Goal: Task Accomplishment & Management: Use online tool/utility

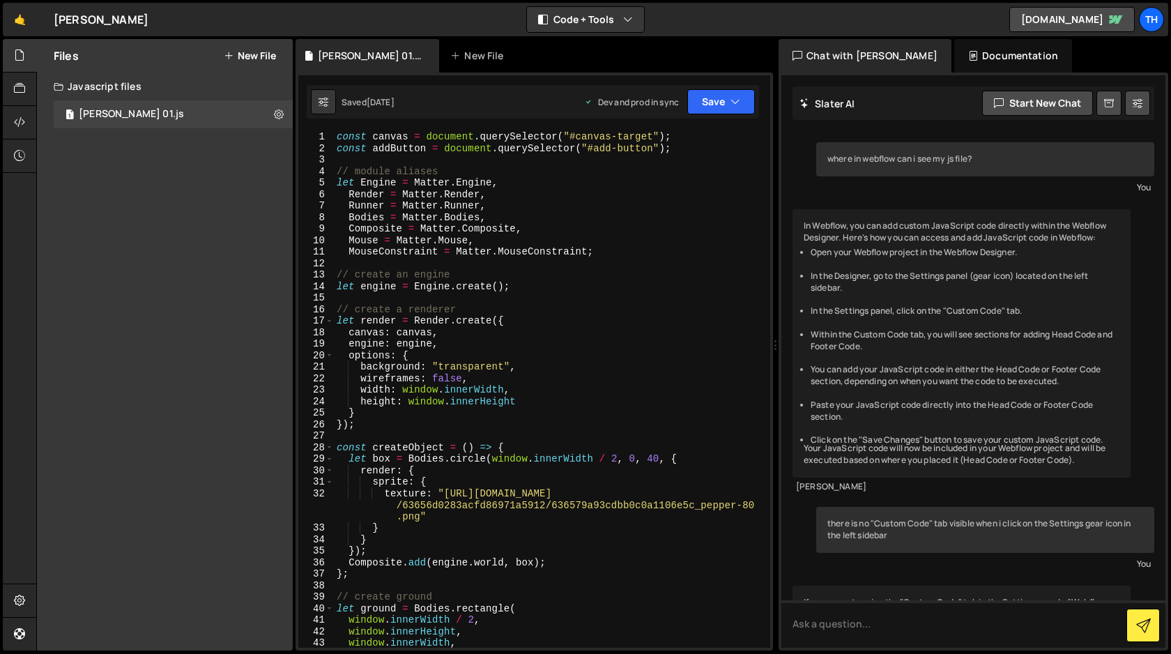
scroll to position [1406, 0]
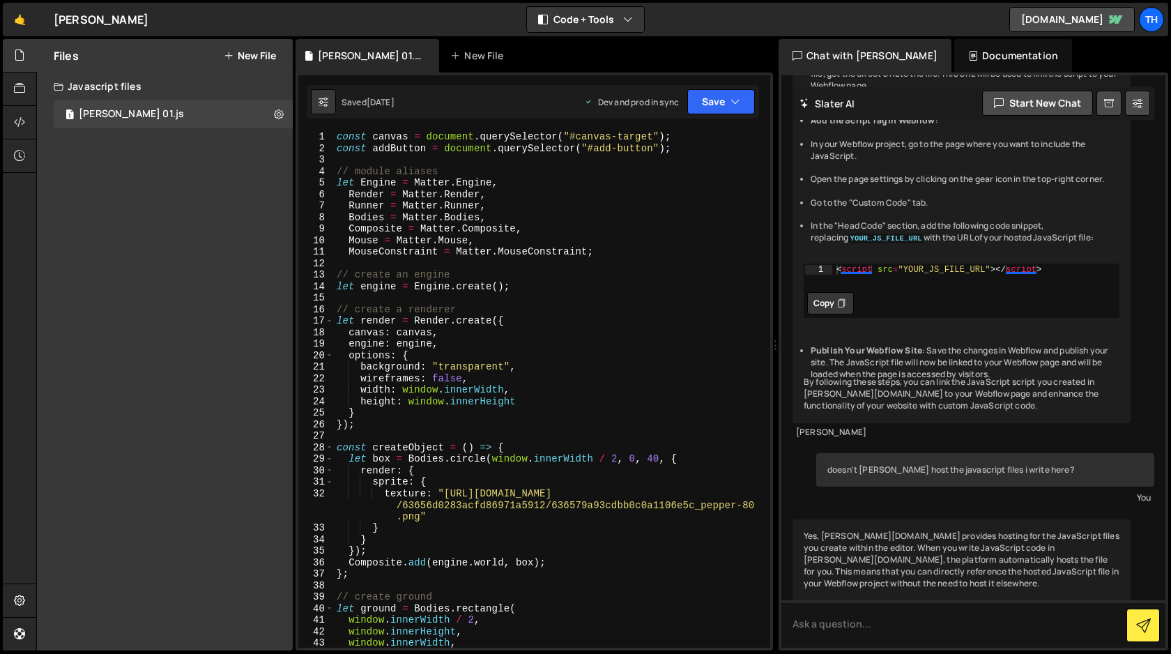
click at [151, 215] on div "Files New File Create your first file Get started by starting a Javascript or C…" at bounding box center [165, 344] width 256 height 611
click at [229, 55] on icon at bounding box center [229, 55] width 10 height 11
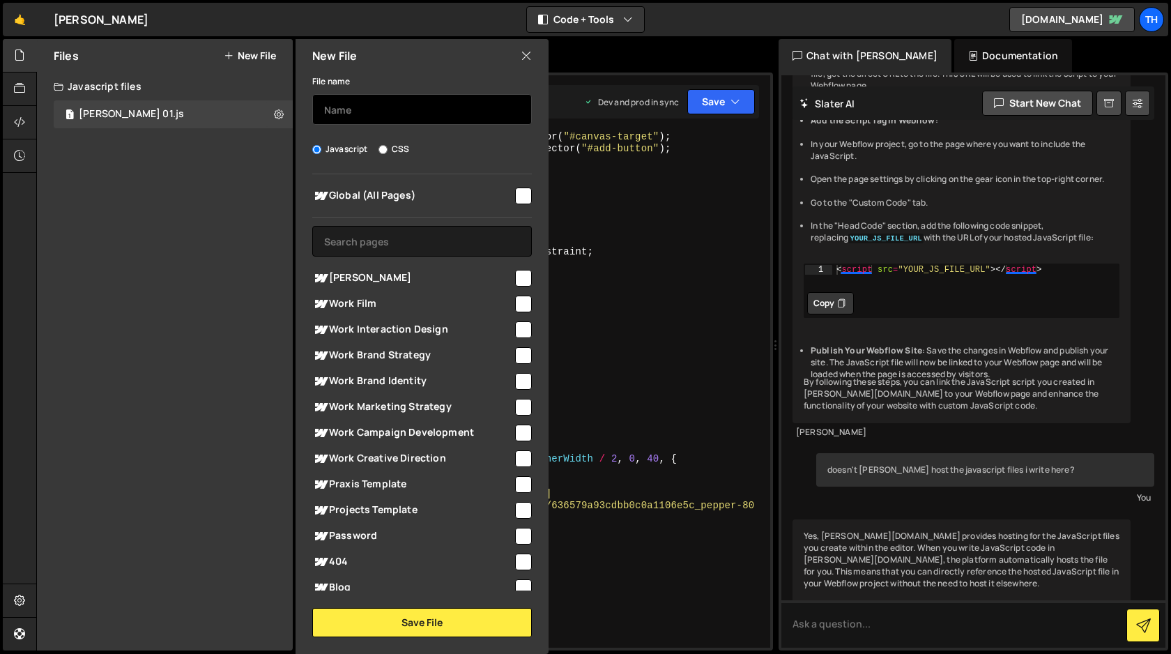
click at [337, 109] on input "text" at bounding box center [422, 109] width 220 height 31
type input "Surf's Up!"
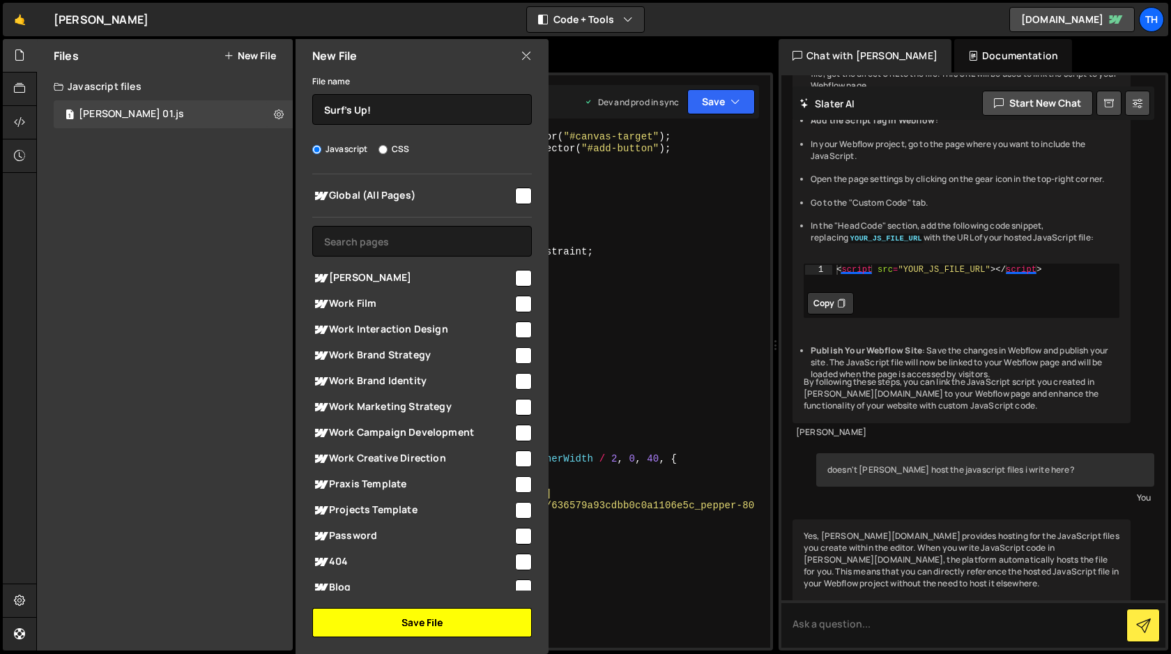
click at [426, 622] on button "Save File" at bounding box center [422, 622] width 220 height 29
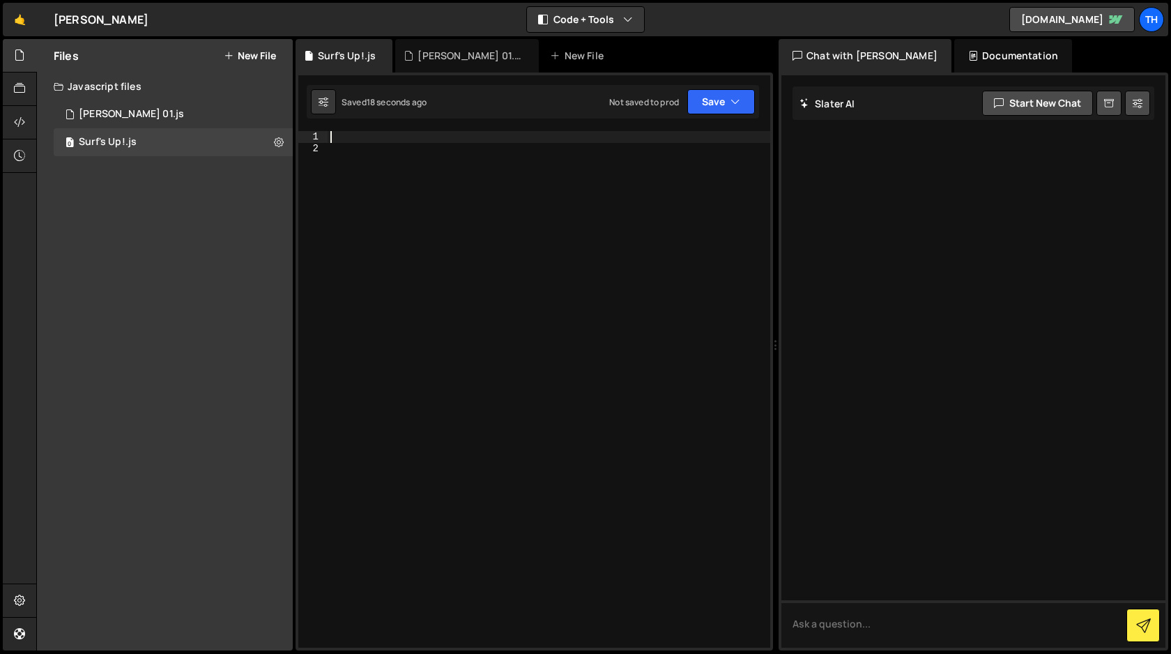
click at [351, 139] on div at bounding box center [549, 400] width 443 height 539
type textarea "let helloWorld = "Surf's up!""
type textarea "alert(helloWorld"
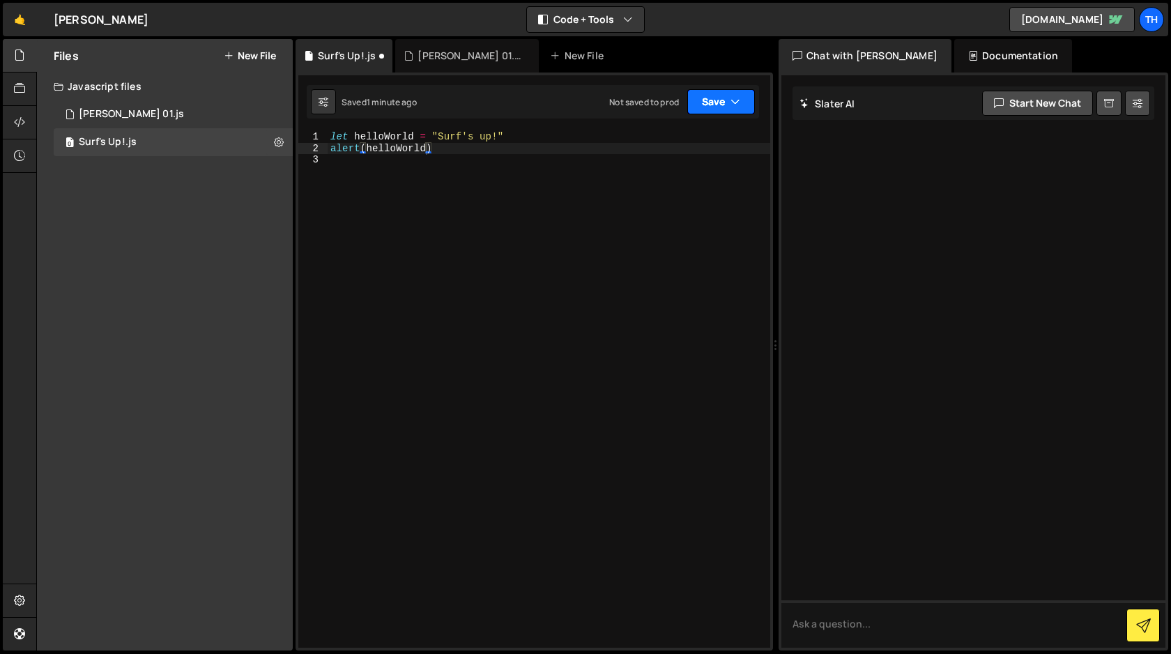
click at [705, 104] on button "Save" at bounding box center [721, 101] width 68 height 25
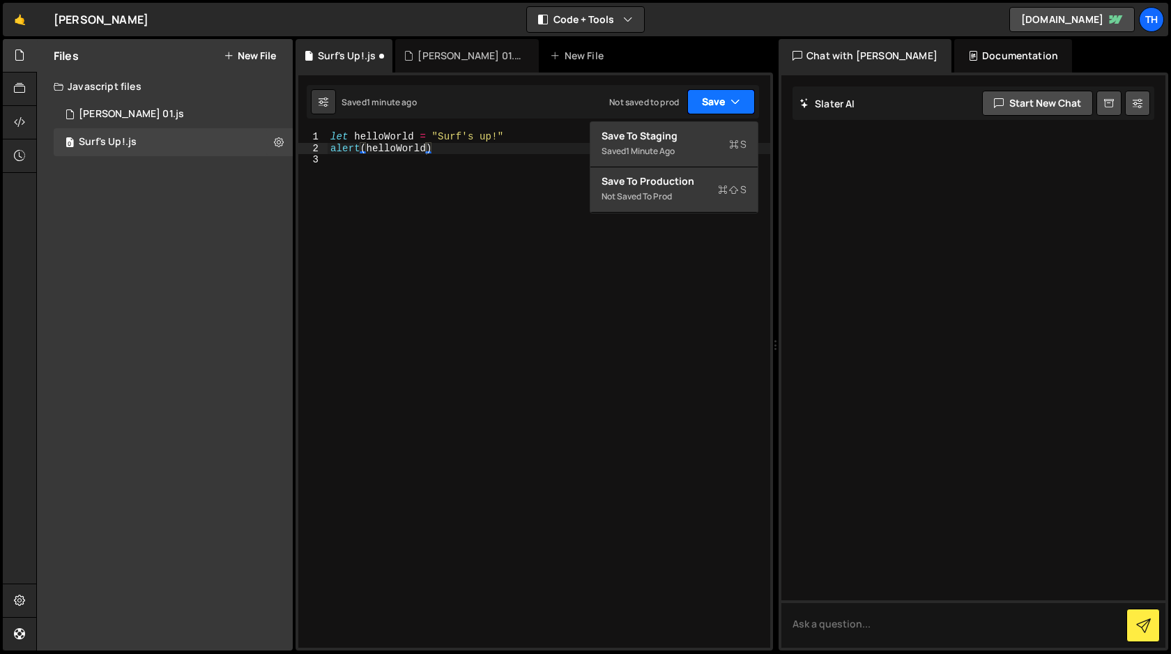
click at [709, 101] on button "Save" at bounding box center [721, 101] width 68 height 25
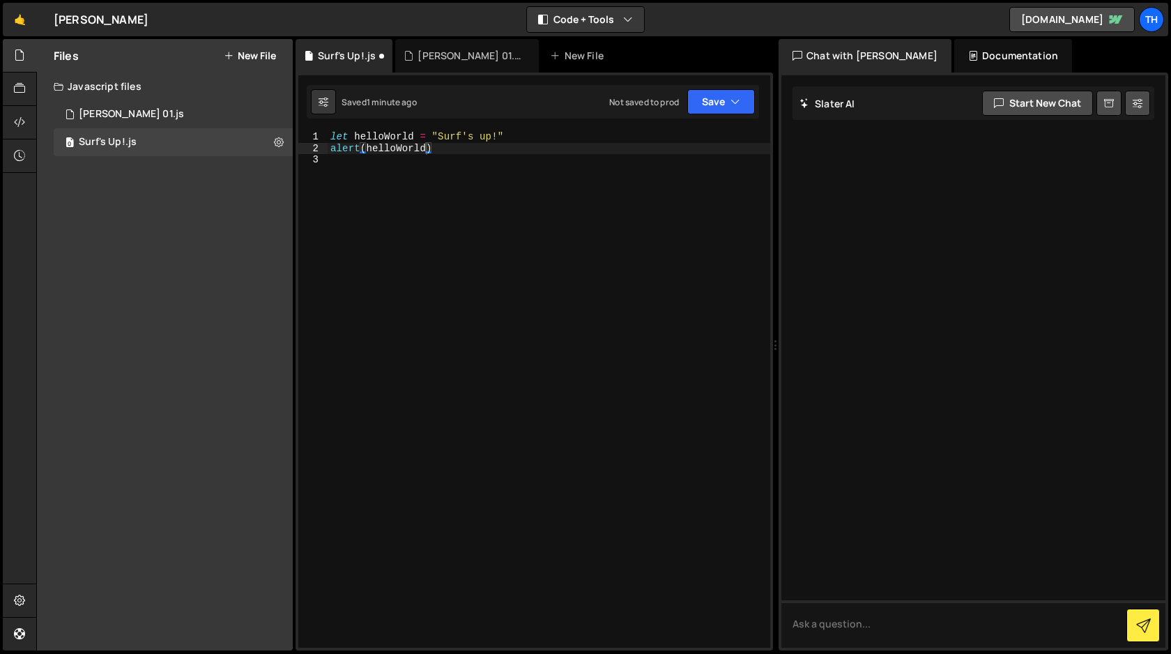
click at [624, 285] on div "let helloWorld = "Surf's up!" alert ( helloWorld )" at bounding box center [549, 400] width 443 height 539
type textarea "alert(helloWorld)"
click at [15, 116] on icon at bounding box center [19, 121] width 11 height 15
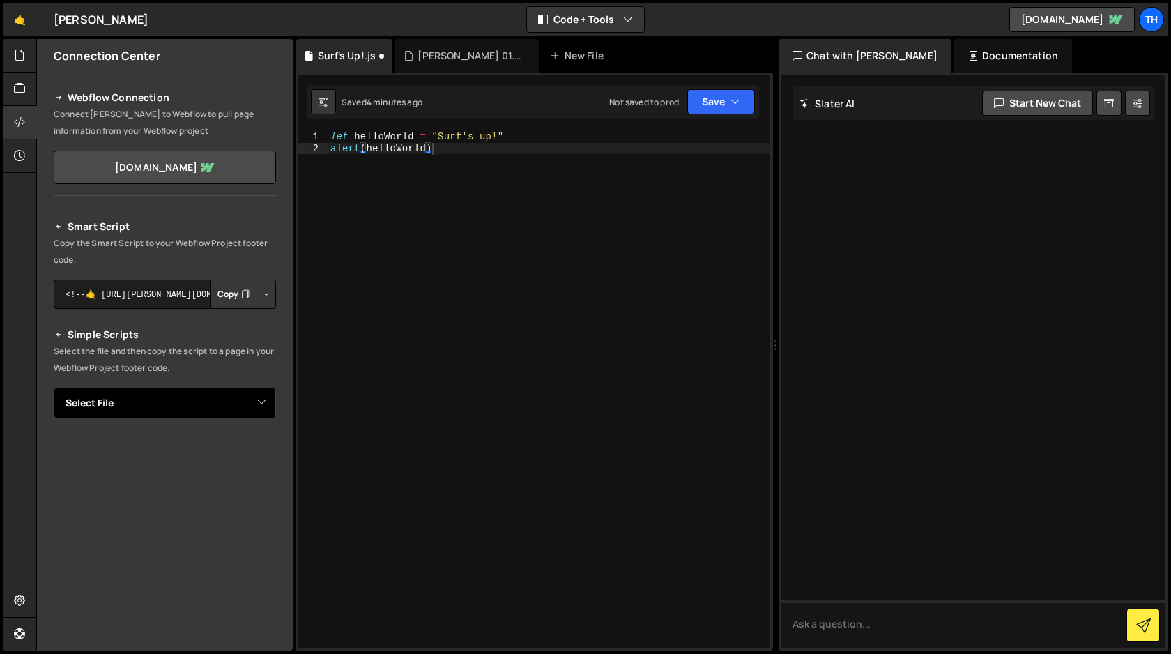
click at [257, 403] on select "Select File Dawn Mjs 01.js Surf's Up!.js" at bounding box center [165, 402] width 222 height 31
click at [231, 295] on button "Copy" at bounding box center [233, 293] width 47 height 29
click at [263, 300] on button "Button group with nested dropdown" at bounding box center [266, 293] width 20 height 29
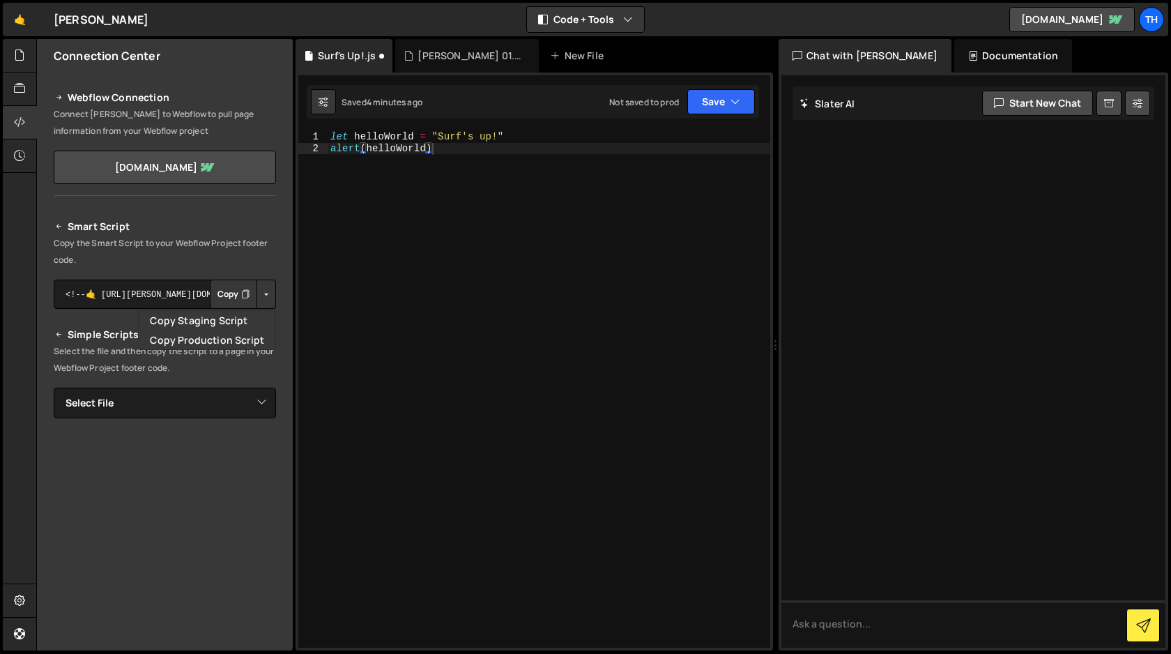
click at [265, 236] on p "Copy the Smart Script to your Webflow Project footer code." at bounding box center [165, 251] width 222 height 33
click at [18, 52] on icon at bounding box center [19, 54] width 11 height 15
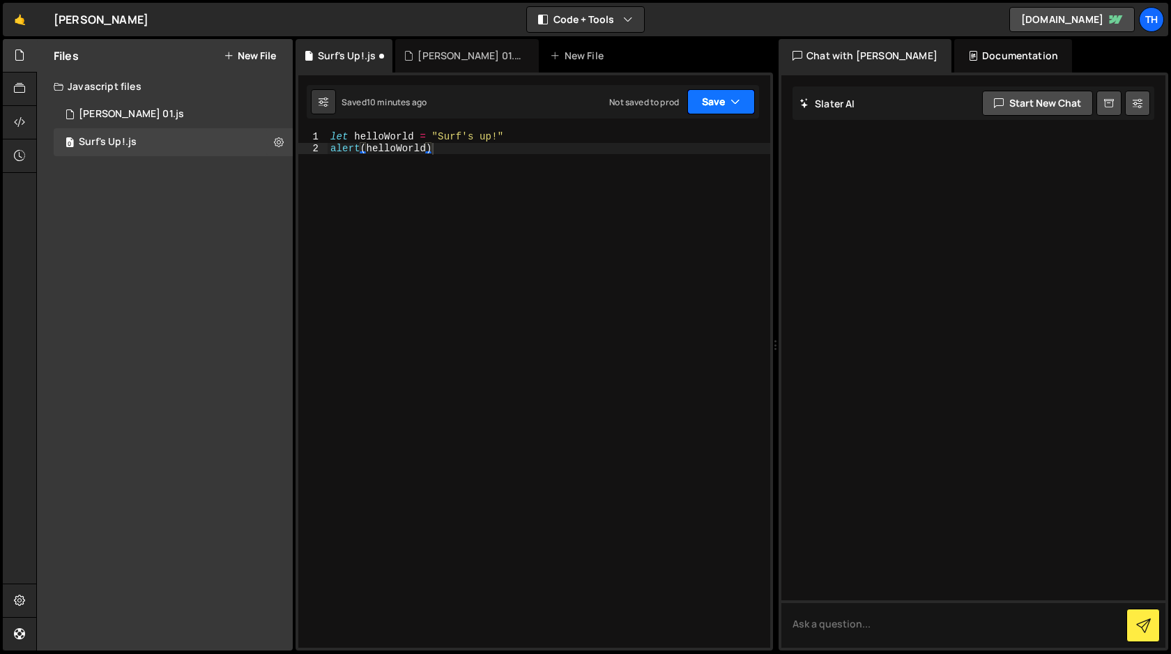
click at [705, 104] on button "Save" at bounding box center [721, 101] width 68 height 25
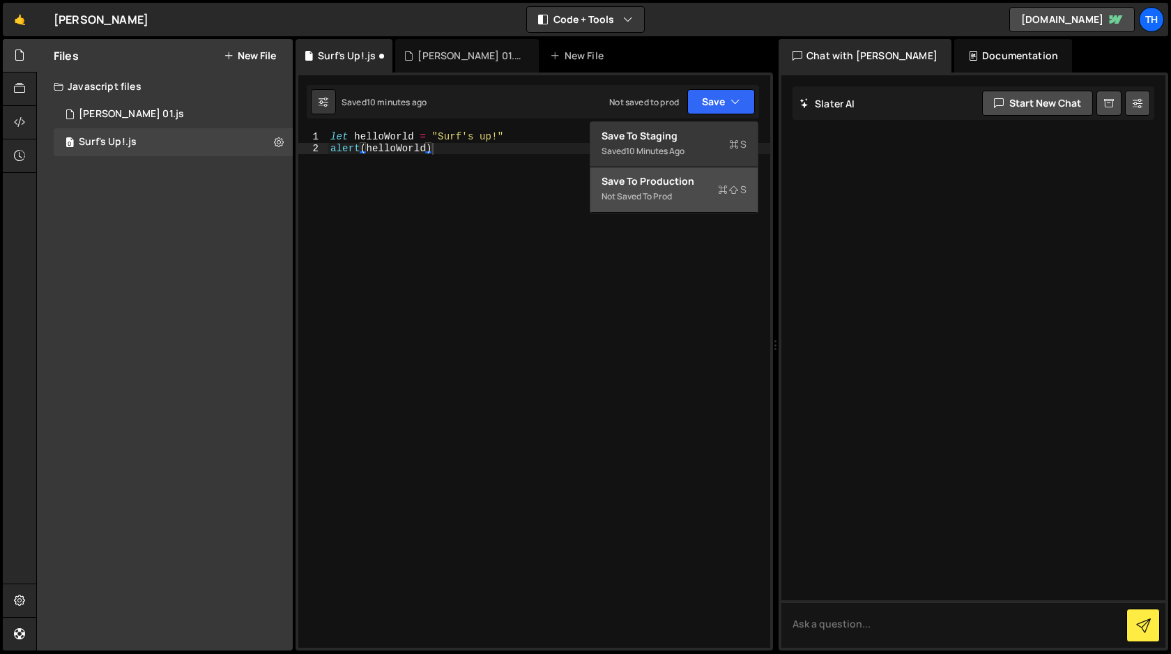
click at [642, 190] on div "Not saved to prod" at bounding box center [673, 196] width 145 height 17
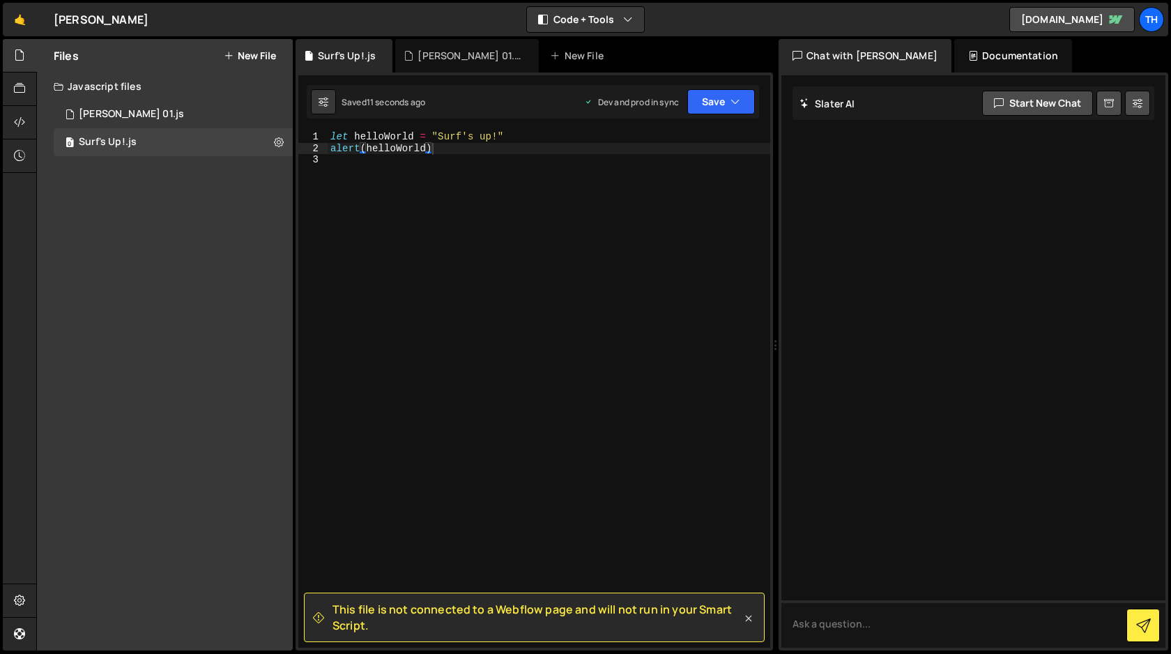
click at [749, 617] on icon at bounding box center [749, 618] width 6 height 6
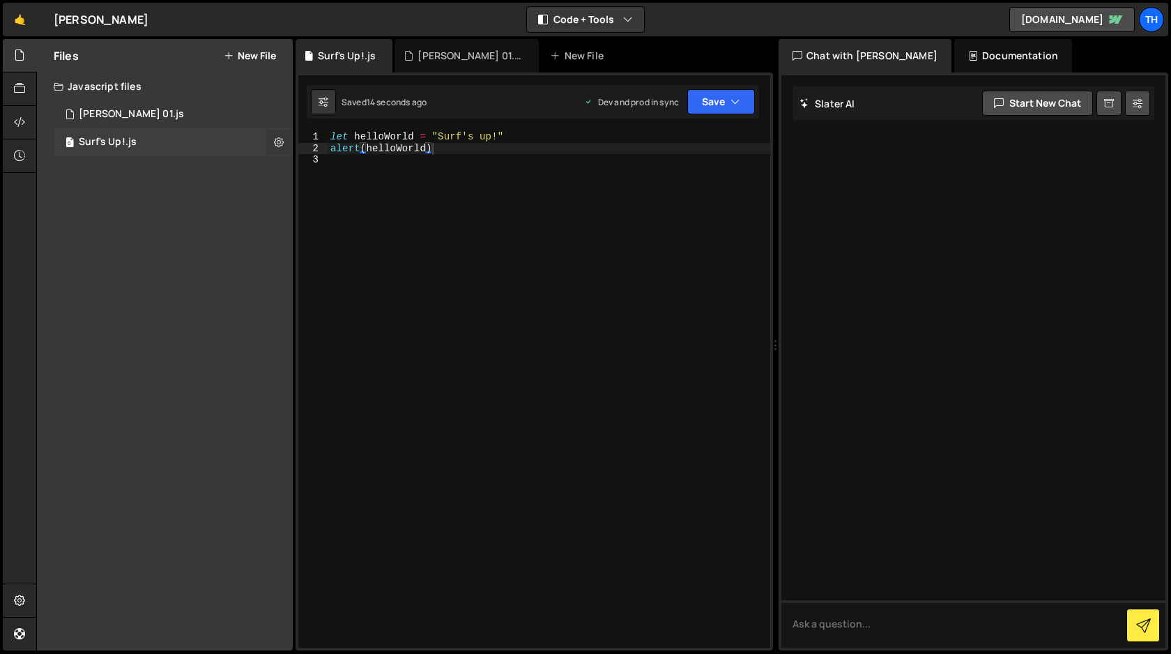
click at [278, 143] on icon at bounding box center [279, 141] width 10 height 13
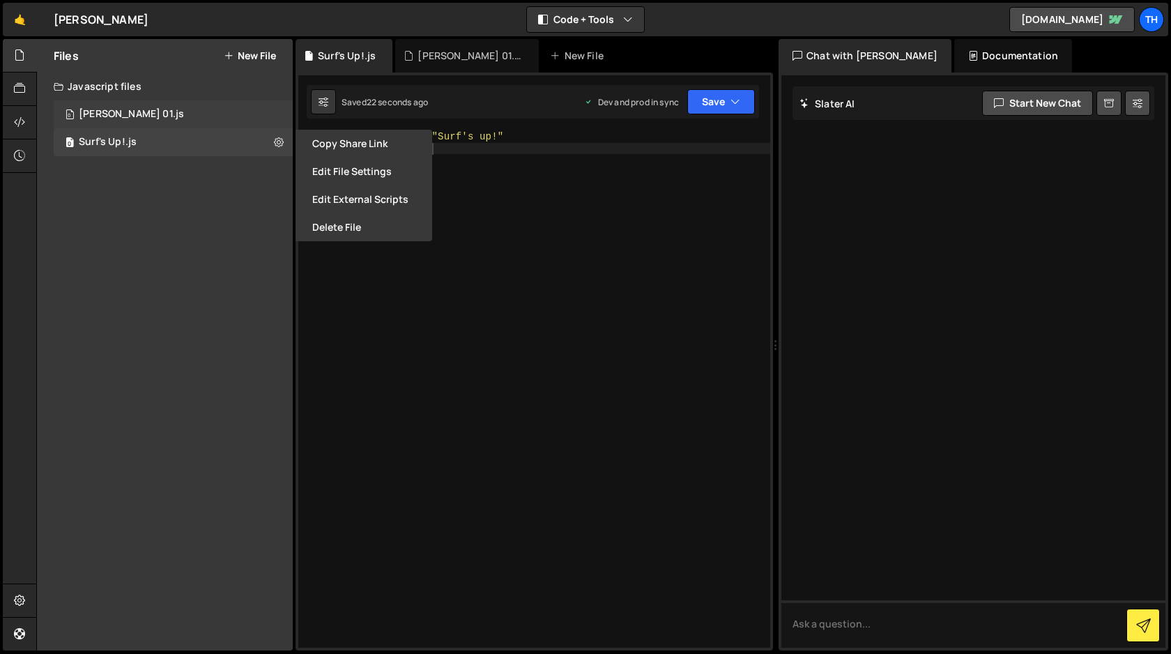
click at [86, 110] on div "[PERSON_NAME] 01.js" at bounding box center [131, 114] width 105 height 13
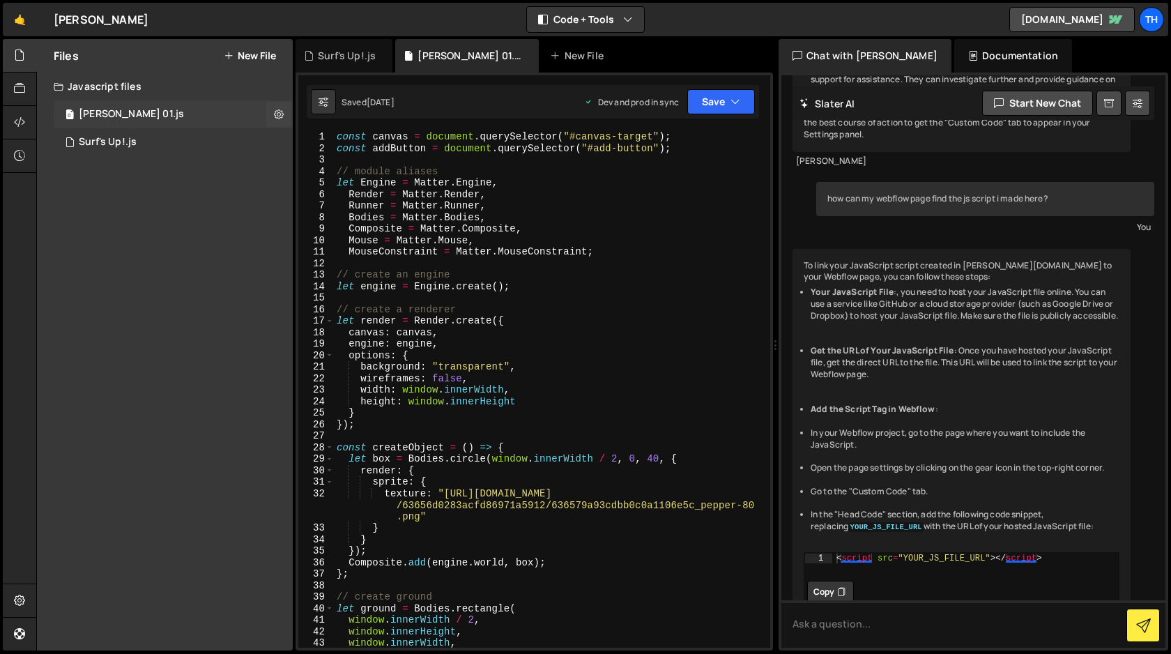
scroll to position [2720, 0]
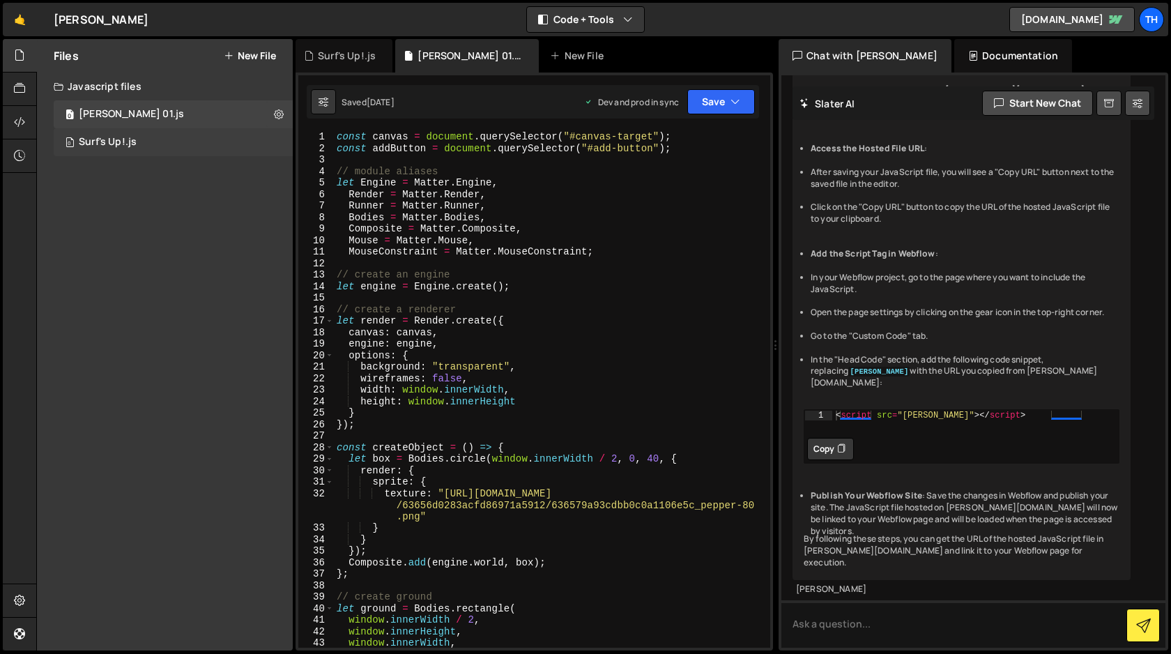
click at [83, 141] on div "Surf's Up!.js" at bounding box center [108, 142] width 58 height 13
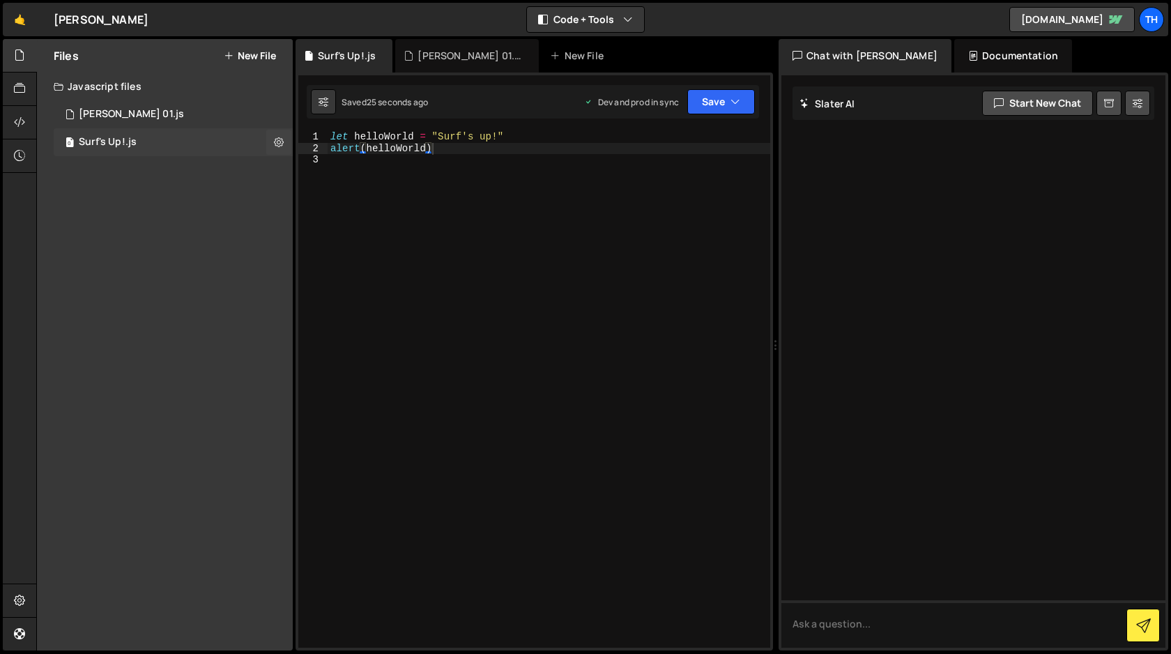
scroll to position [0, 0]
click at [733, 100] on icon "button" at bounding box center [735, 102] width 10 height 14
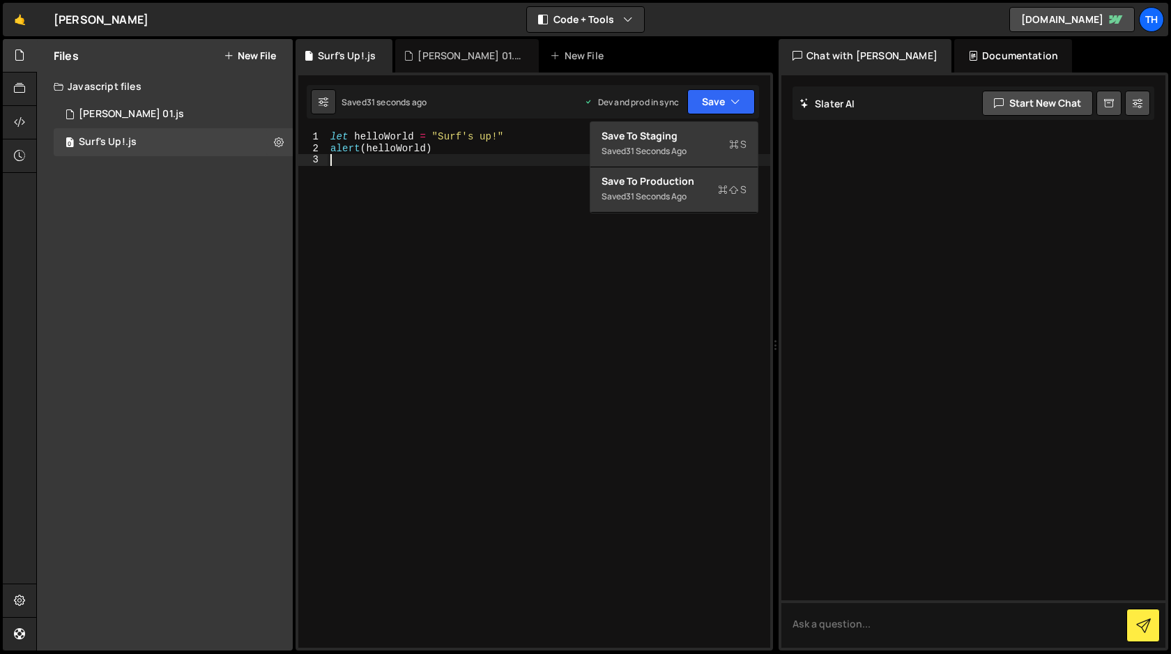
click at [669, 320] on div "let helloWorld = "Surf's up!" alert ( helloWorld )" at bounding box center [549, 400] width 443 height 539
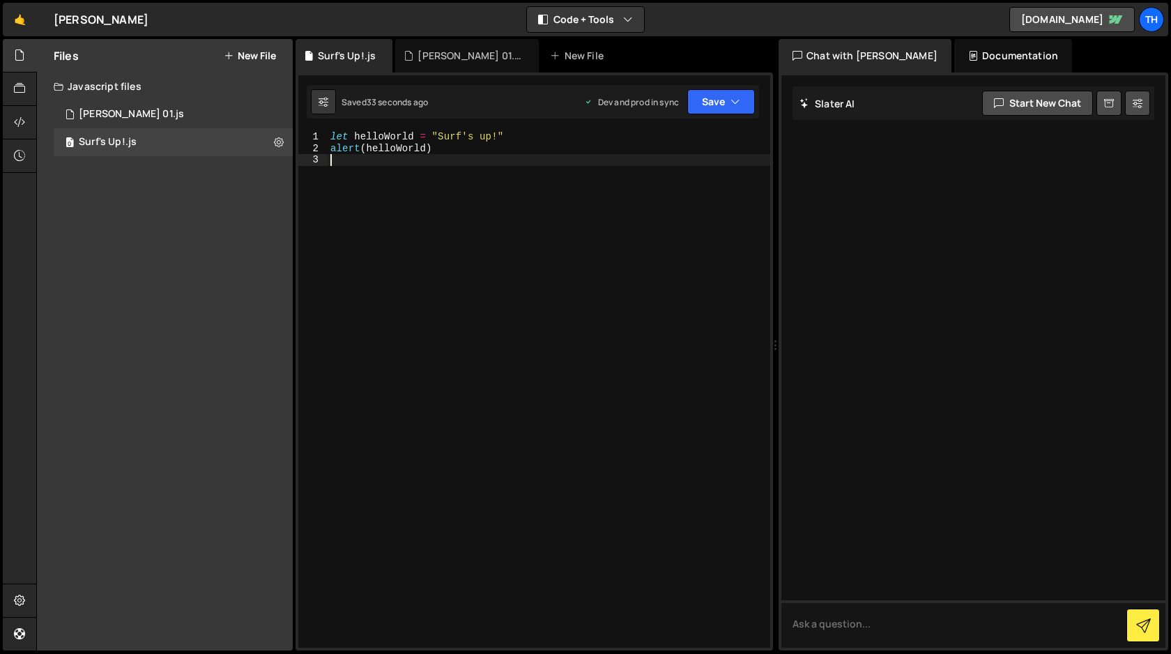
type textarea "alert(helloWorld)"
click at [712, 100] on button "Save" at bounding box center [721, 101] width 68 height 25
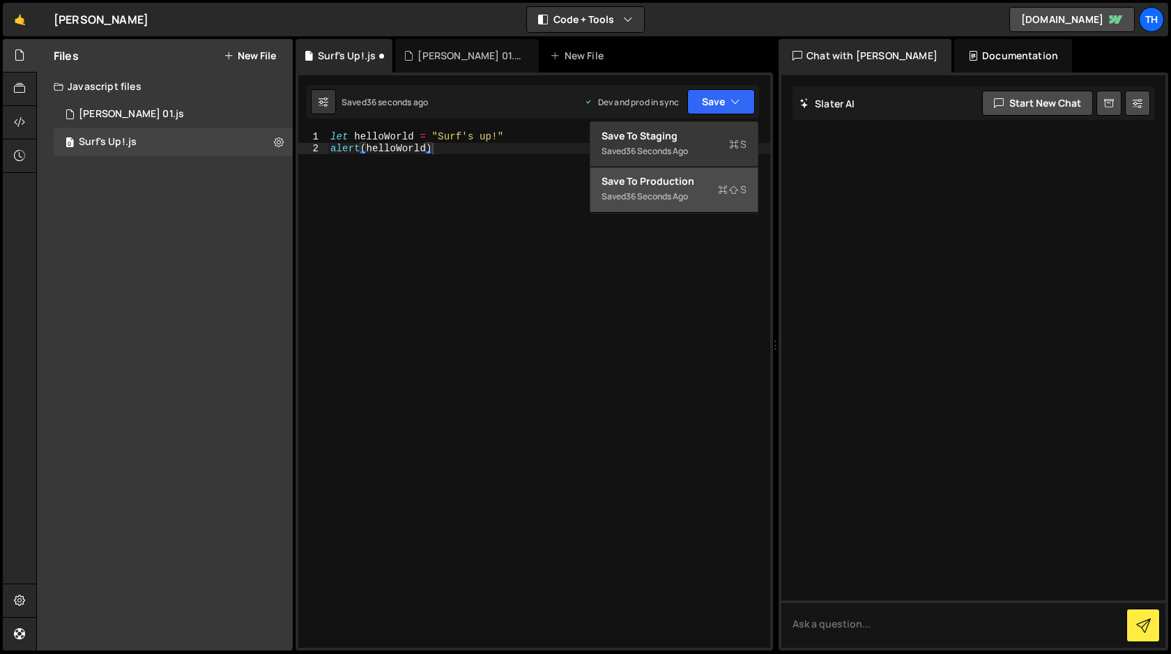
click at [658, 178] on div "Save to Production S" at bounding box center [673, 181] width 145 height 14
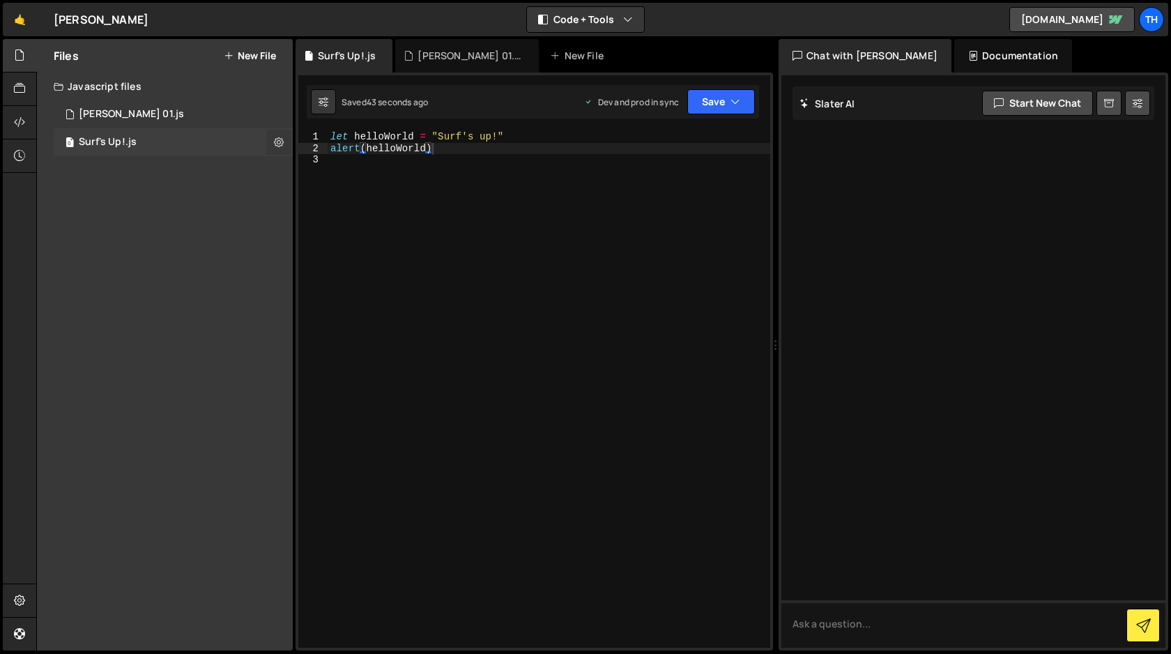
click at [281, 140] on icon at bounding box center [279, 141] width 10 height 13
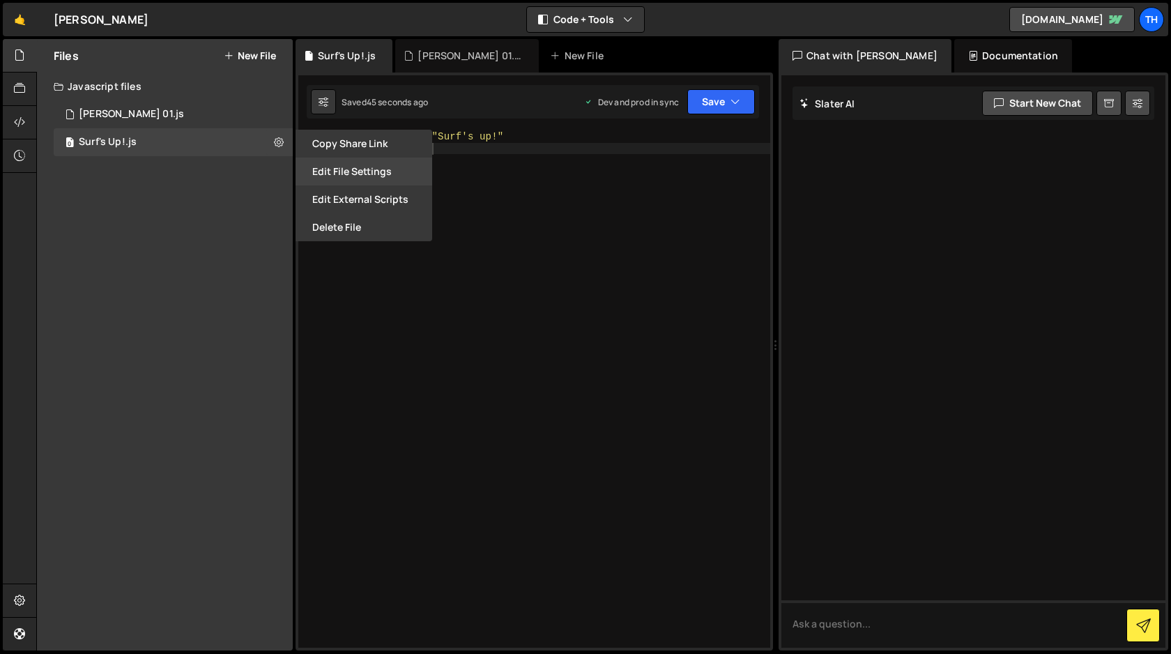
click at [336, 164] on button "Edit File Settings" at bounding box center [363, 172] width 137 height 28
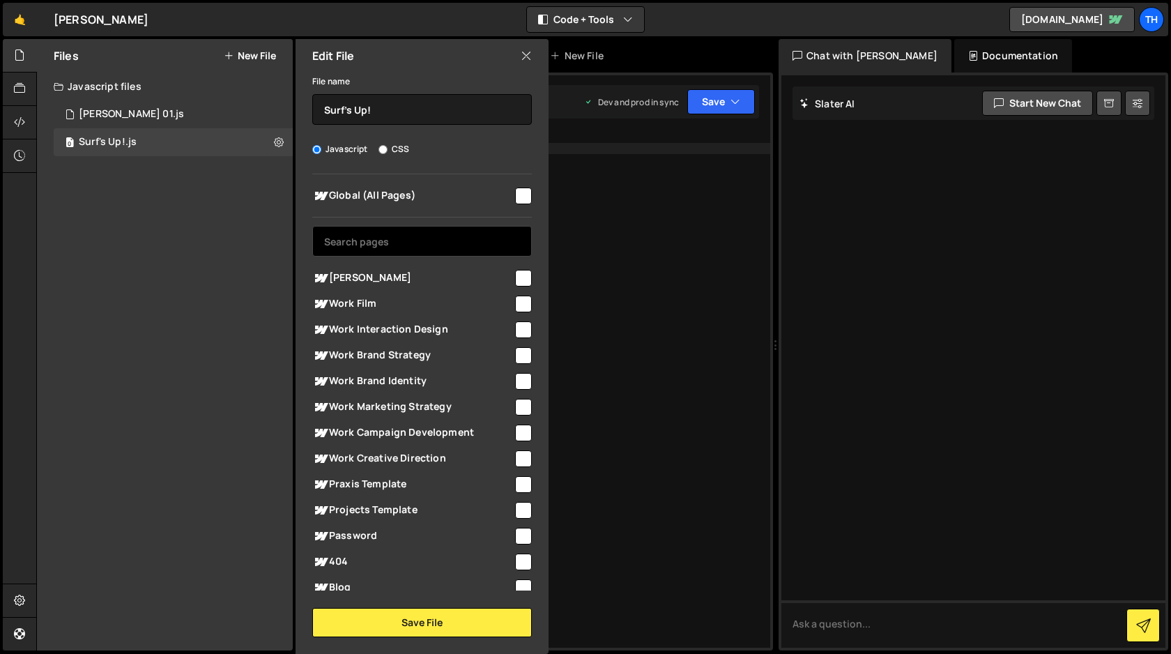
click at [376, 247] on input "text" at bounding box center [422, 241] width 220 height 31
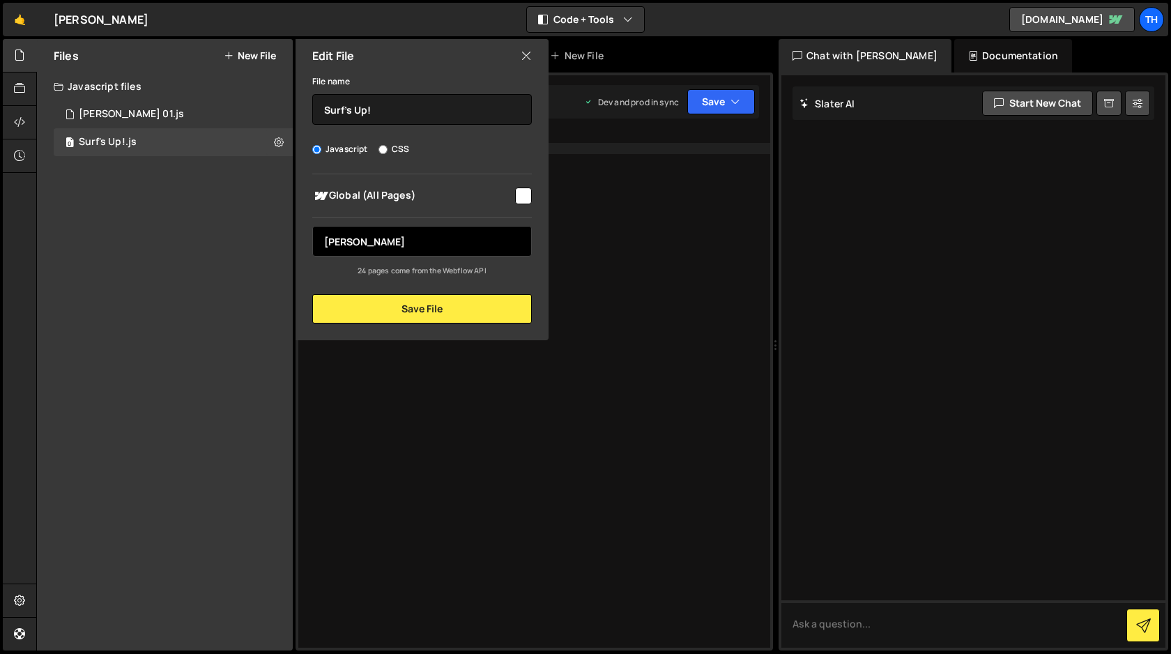
drag, startPoint x: 405, startPoint y: 241, endPoint x: 241, endPoint y: 231, distance: 164.1
click at [241, 231] on div "Files New File Create your first file Get started by starting a Javascript or C…" at bounding box center [165, 344] width 256 height 611
type input "[PERSON_NAME]"
click at [190, 257] on div "Files New File Create your first file Get started by starting a Javascript or C…" at bounding box center [165, 344] width 256 height 611
click at [525, 52] on icon at bounding box center [526, 55] width 11 height 15
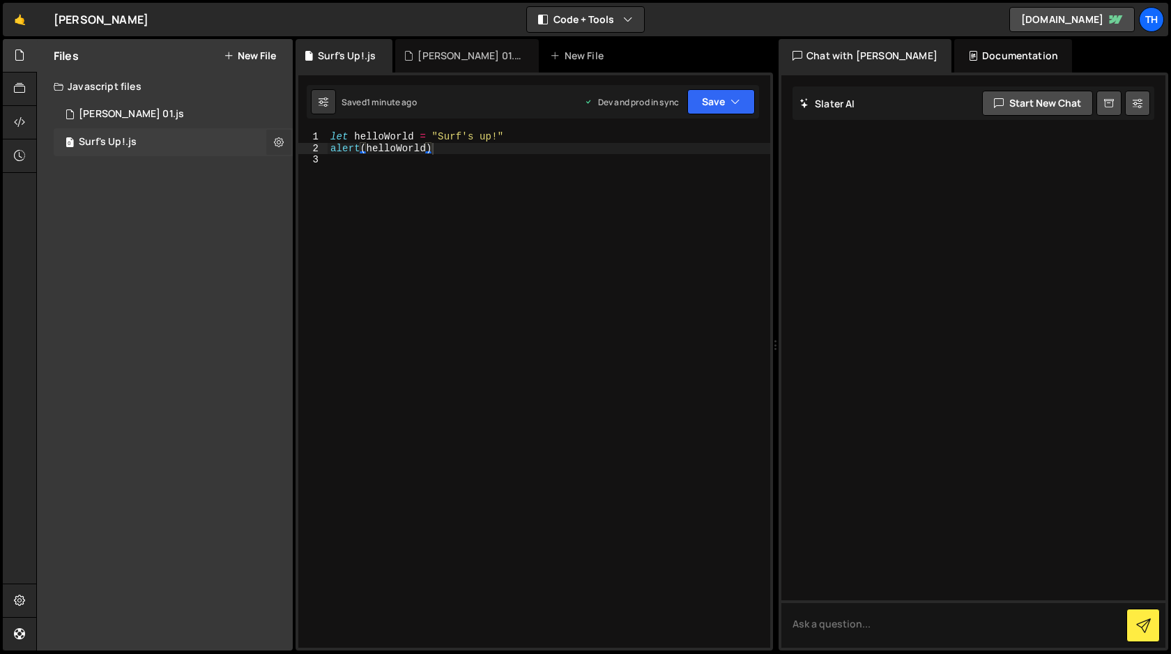
click at [281, 141] on icon at bounding box center [279, 141] width 10 height 13
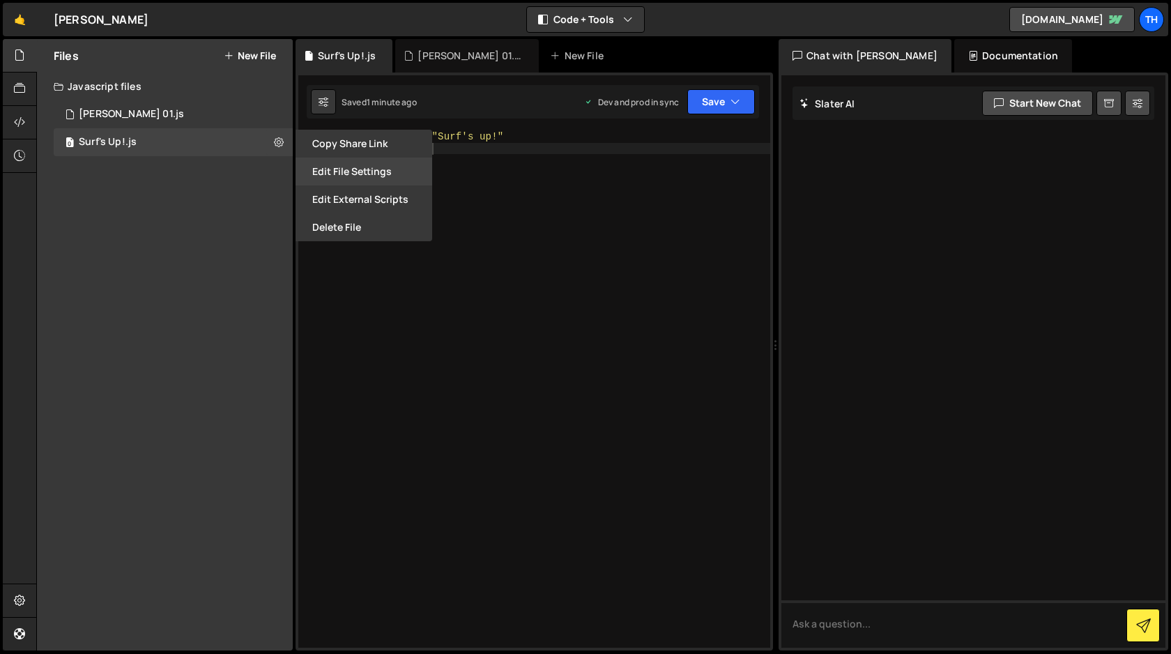
click at [344, 170] on button "Edit File Settings" at bounding box center [363, 172] width 137 height 28
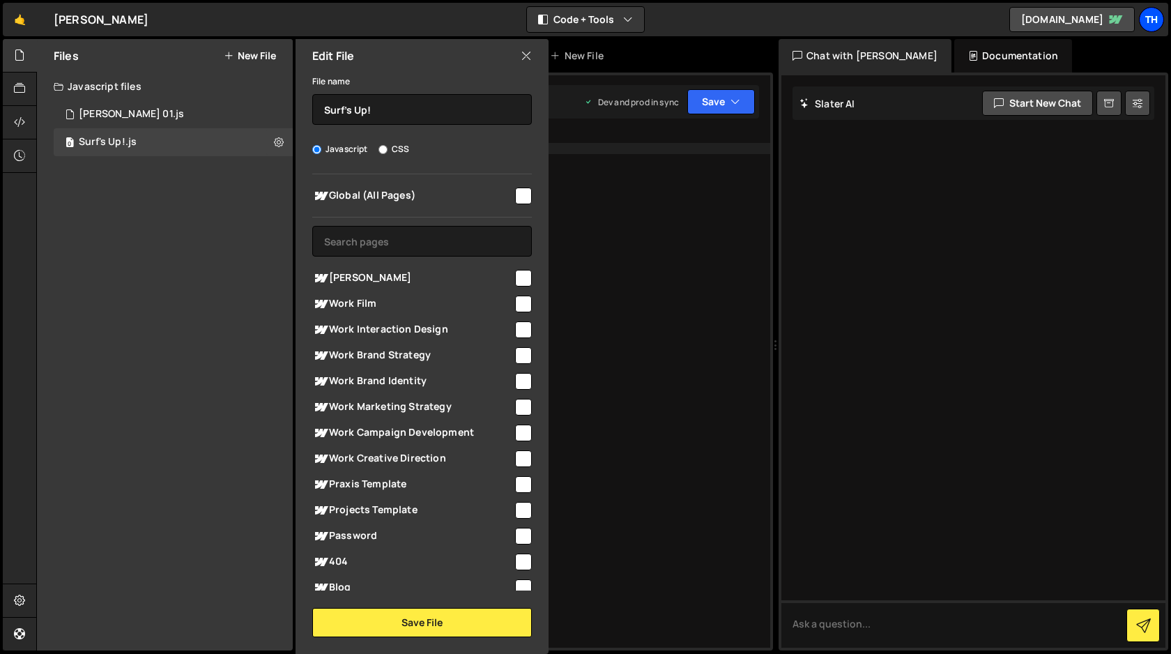
click at [1152, 20] on div "Th" at bounding box center [1151, 19] width 25 height 25
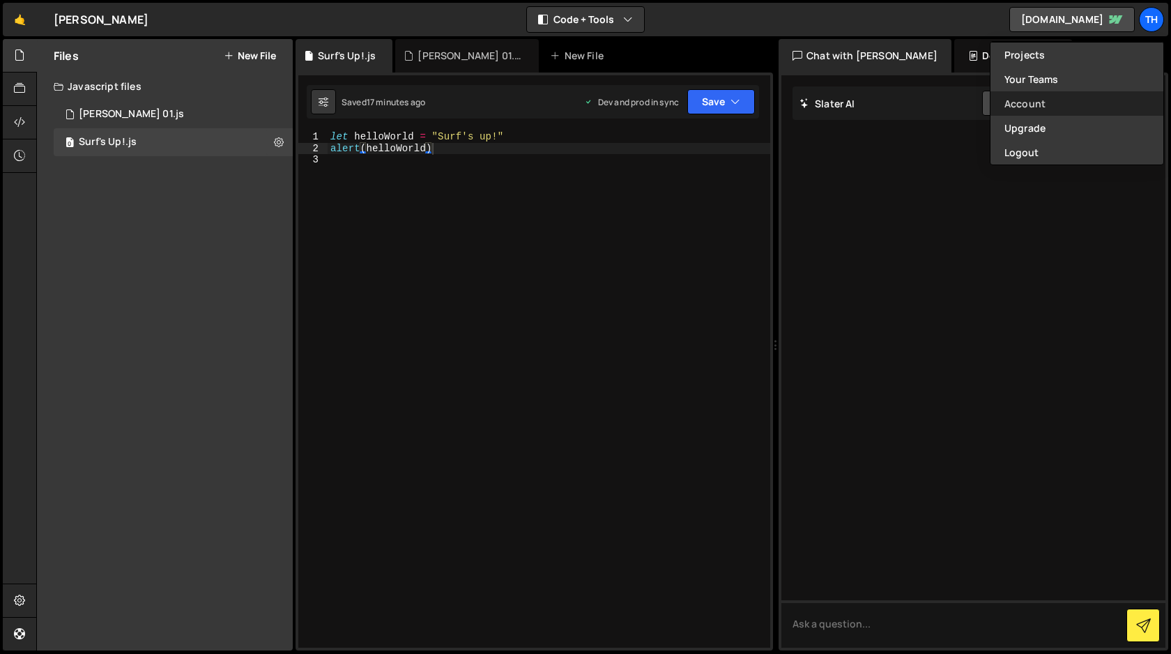
click at [1031, 104] on link "Account" at bounding box center [1076, 103] width 173 height 24
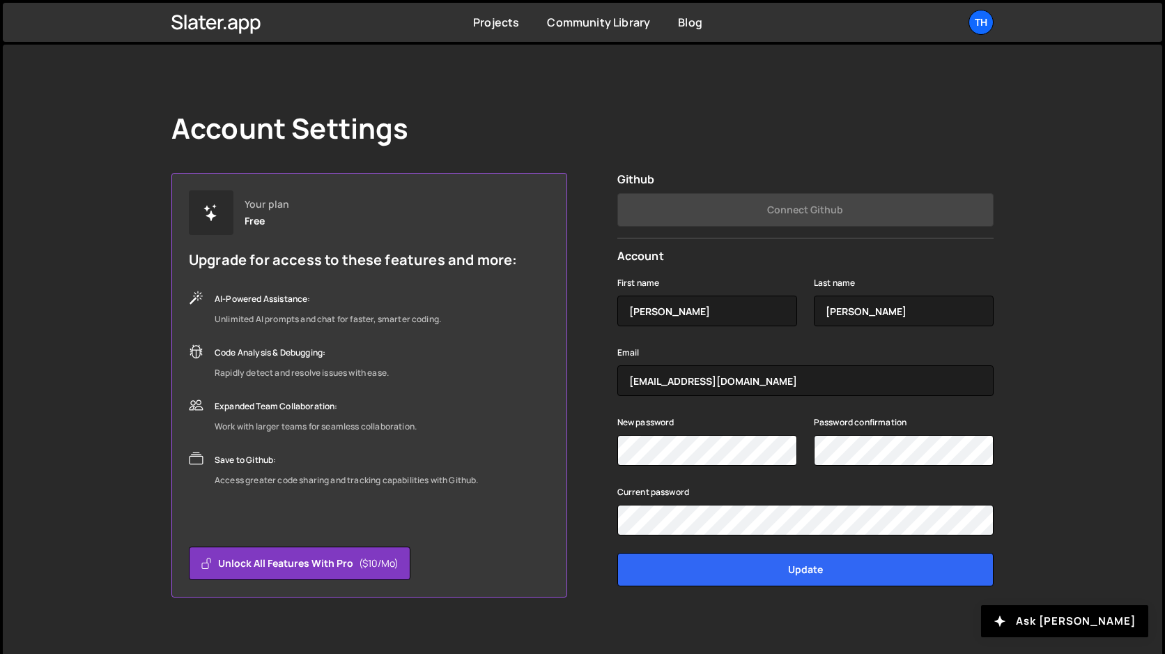
click at [1066, 190] on div "Account Settings Your plan Free Upgrade for access to these features and more: …" at bounding box center [583, 355] width 1160 height 620
click at [976, 114] on div "Account Settings" at bounding box center [582, 128] width 822 height 33
click at [489, 24] on link "Projects" at bounding box center [496, 22] width 46 height 15
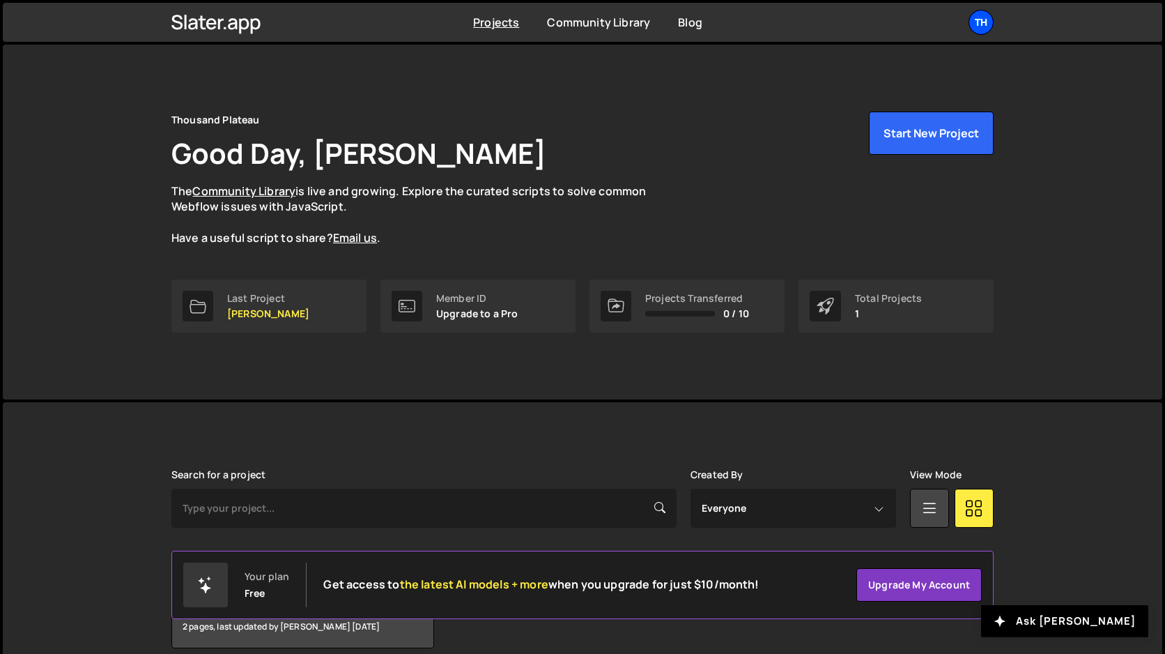
click at [987, 17] on div "Th" at bounding box center [981, 22] width 25 height 25
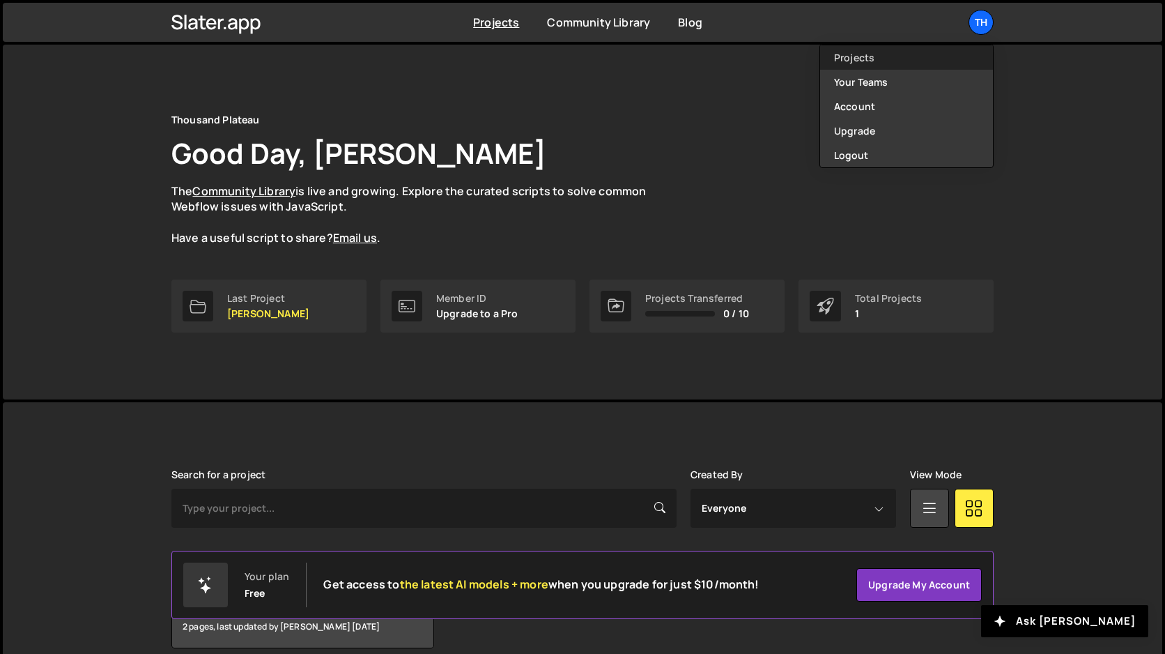
click at [886, 54] on link "Projects" at bounding box center [906, 57] width 173 height 24
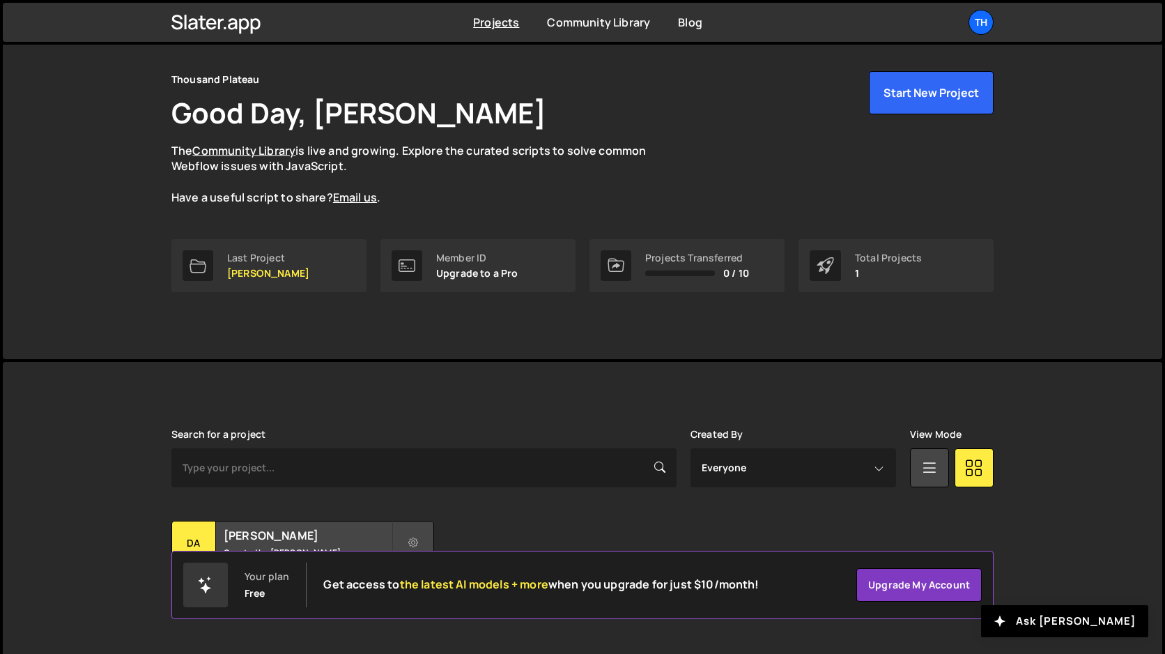
scroll to position [63, 0]
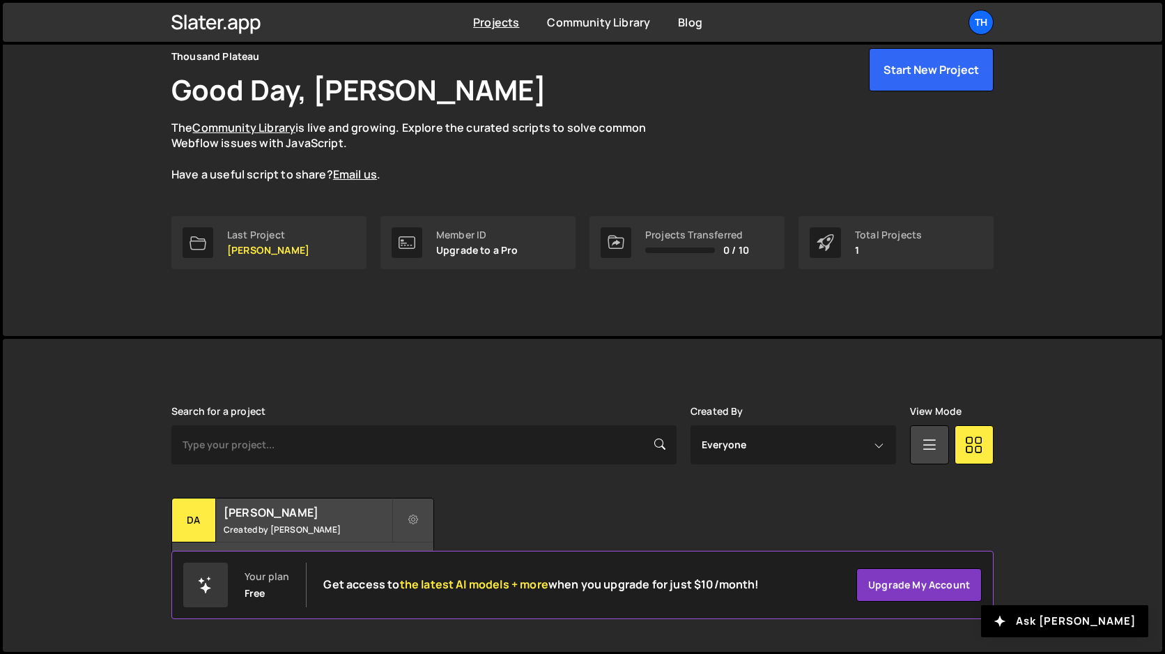
click at [124, 478] on div "Slater is designed for desktop use. Please use a larger screen to access the fu…" at bounding box center [583, 495] width 1160 height 313
click at [925, 444] on icon at bounding box center [930, 443] width 18 height 25
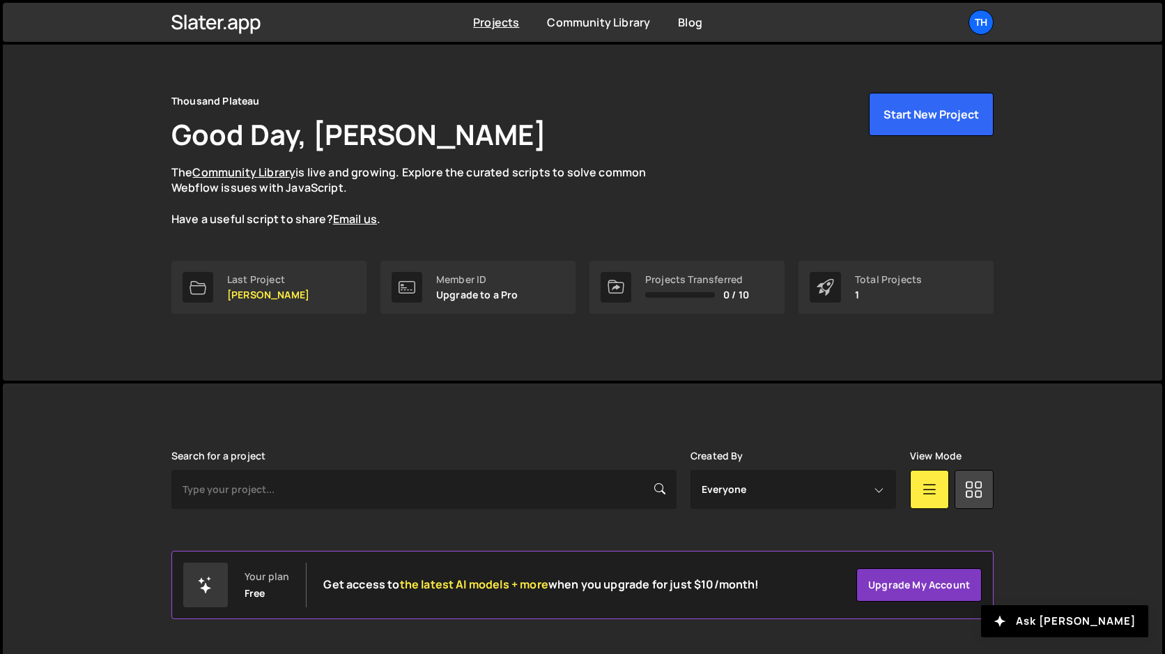
scroll to position [0, 0]
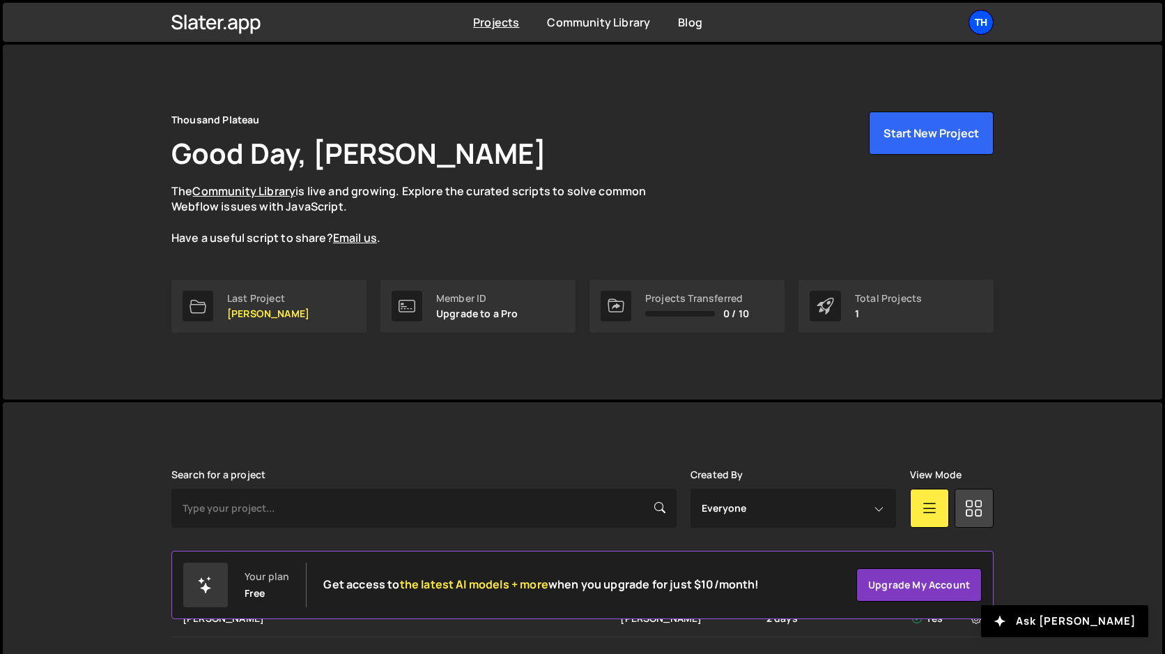
click at [981, 24] on div "Th" at bounding box center [981, 22] width 25 height 25
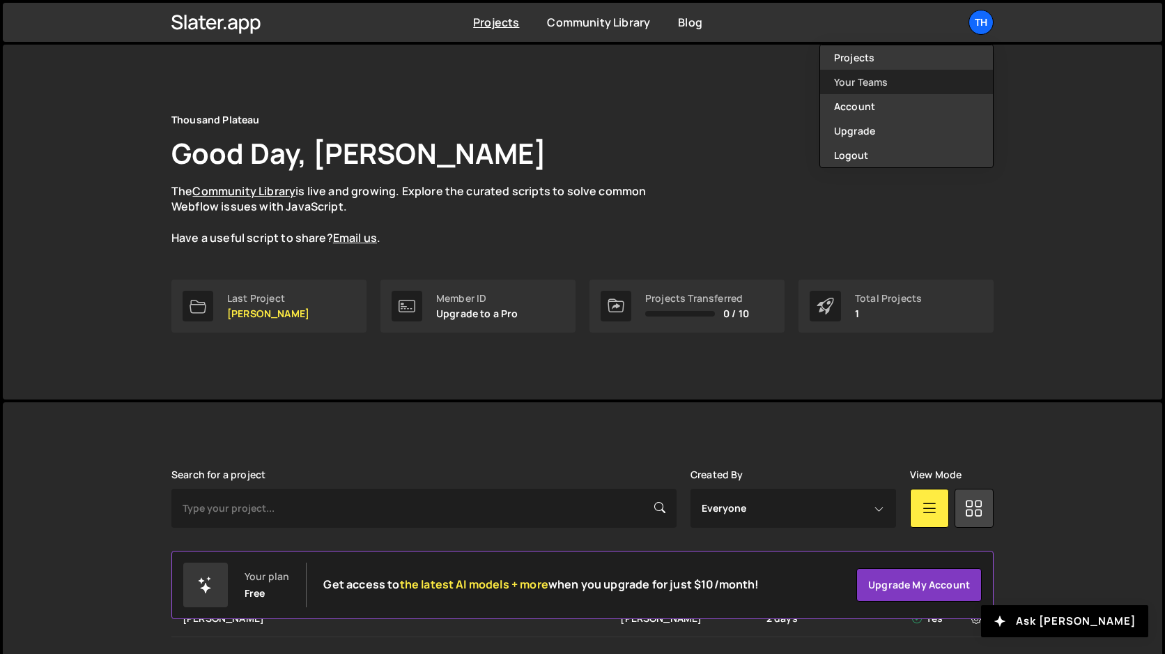
click at [869, 87] on link "Your Teams" at bounding box center [906, 82] width 173 height 24
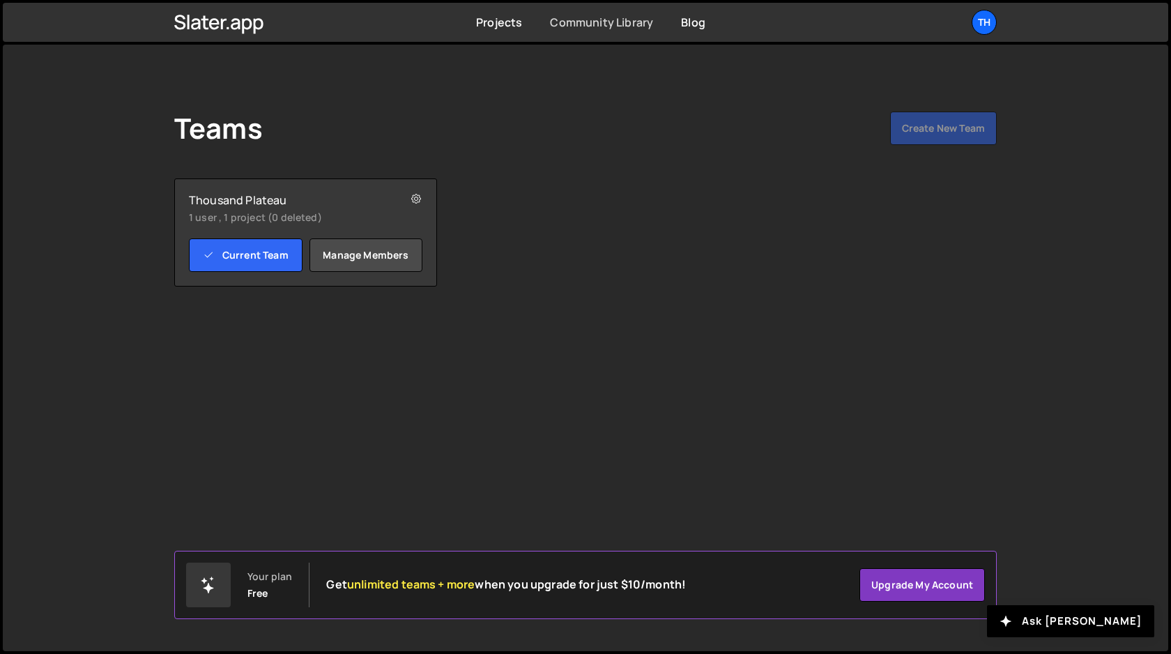
click at [602, 25] on link "Community Library" at bounding box center [601, 22] width 103 height 15
click at [487, 20] on link "Projects" at bounding box center [499, 22] width 46 height 15
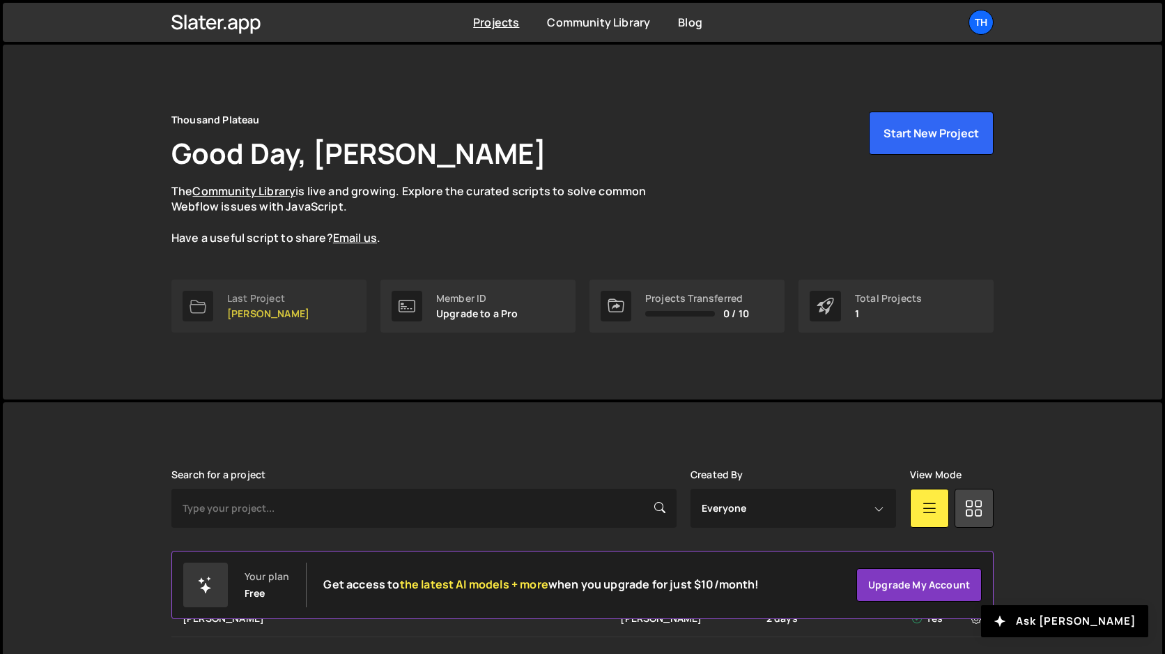
click at [242, 300] on div "Last Project" at bounding box center [268, 298] width 82 height 11
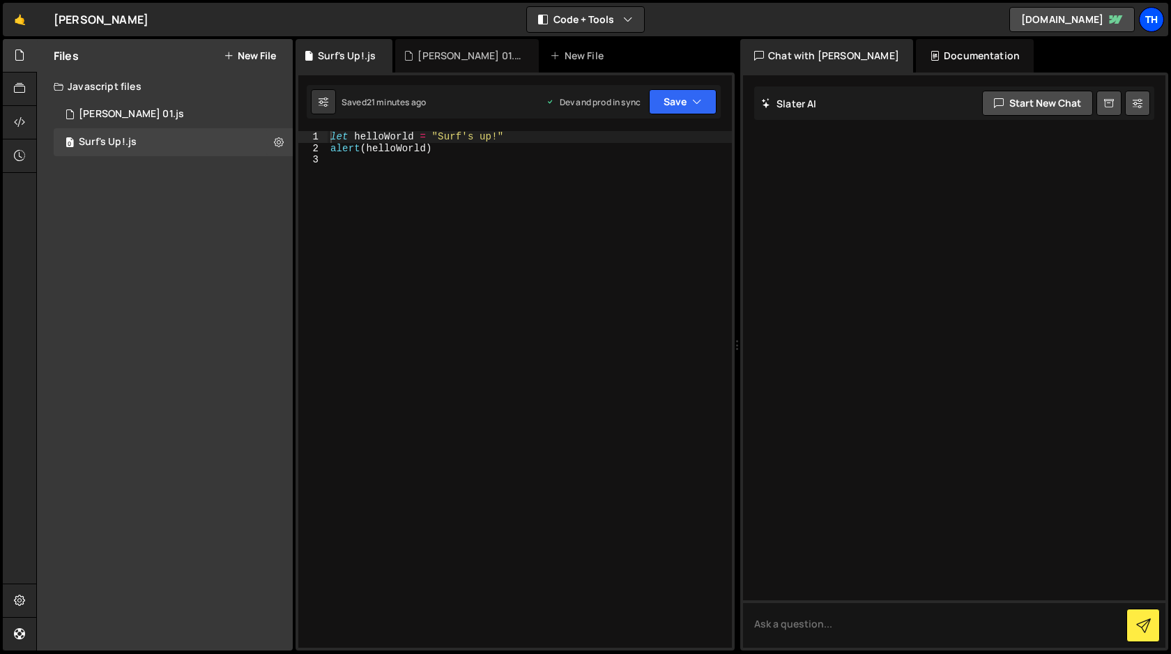
click at [1149, 17] on div "Th" at bounding box center [1151, 19] width 25 height 25
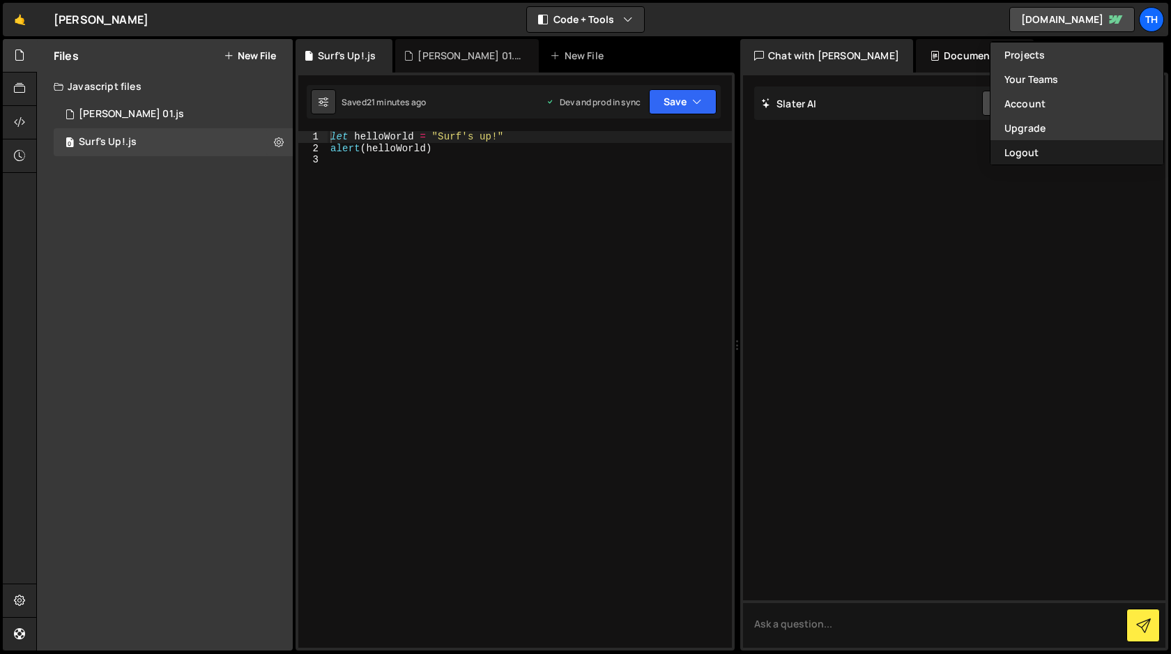
click at [1033, 151] on button "Logout" at bounding box center [1076, 152] width 173 height 24
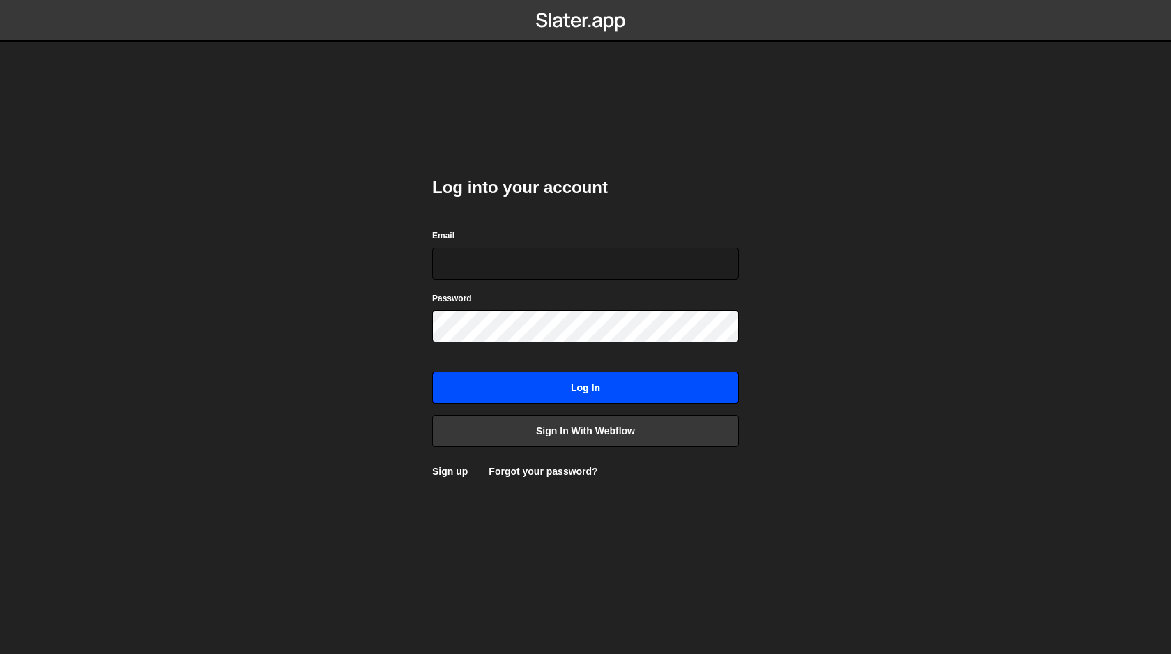
type input "[EMAIL_ADDRESS][DOMAIN_NAME]"
click at [590, 389] on input "Log in" at bounding box center [585, 387] width 307 height 32
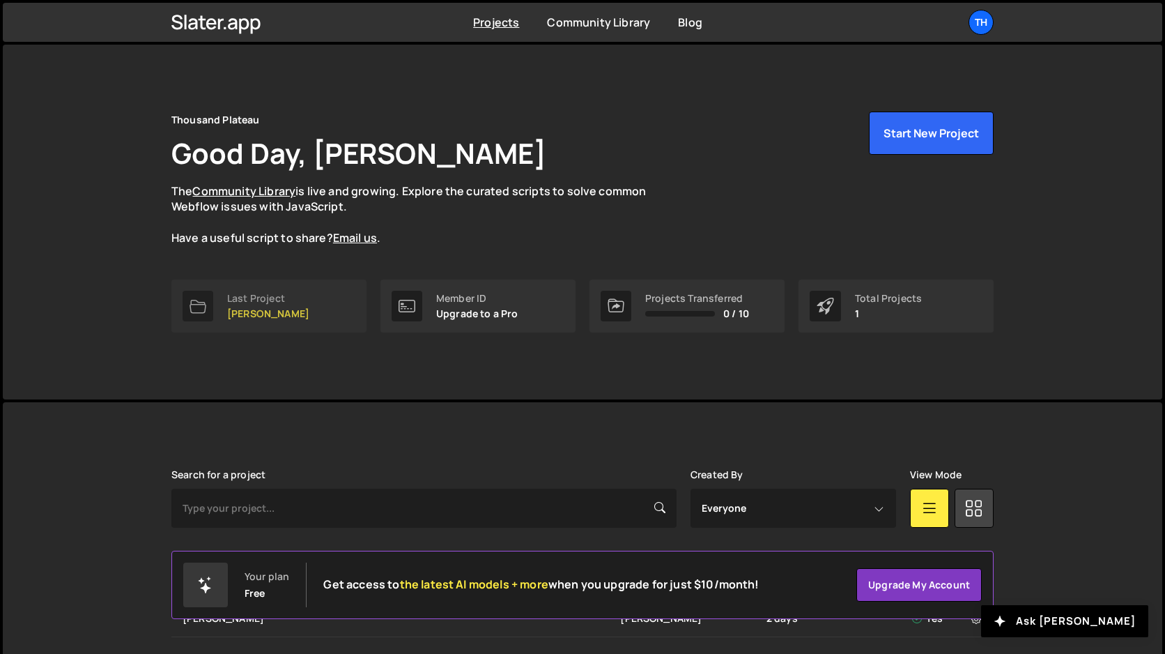
click at [243, 304] on div "Last Project" at bounding box center [268, 298] width 82 height 11
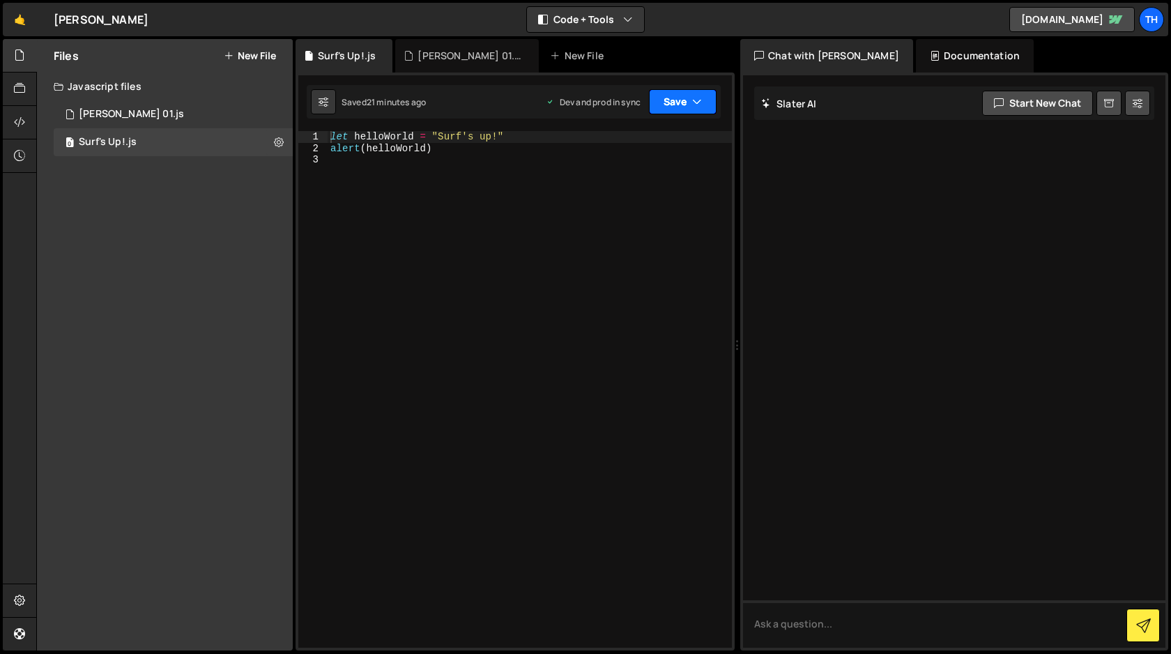
click at [678, 102] on button "Save" at bounding box center [683, 101] width 68 height 25
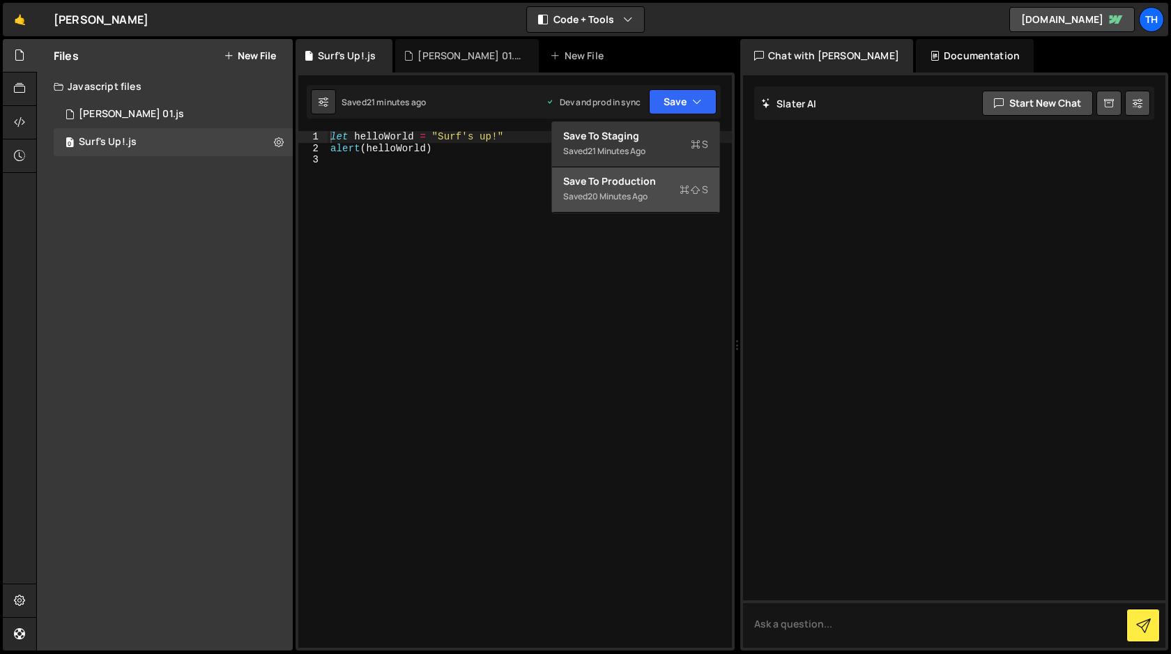
click at [638, 183] on div "Save to Production S" at bounding box center [635, 181] width 145 height 14
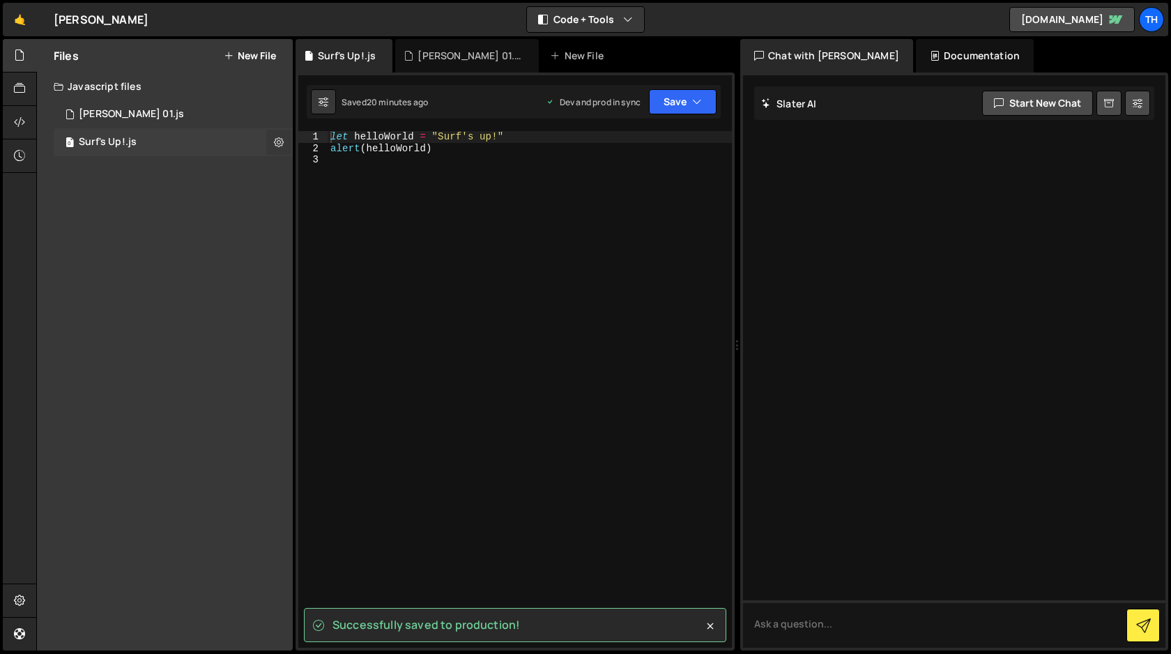
click at [284, 143] on button at bounding box center [278, 142] width 25 height 25
type input "Surf's Up!"
radio input "true"
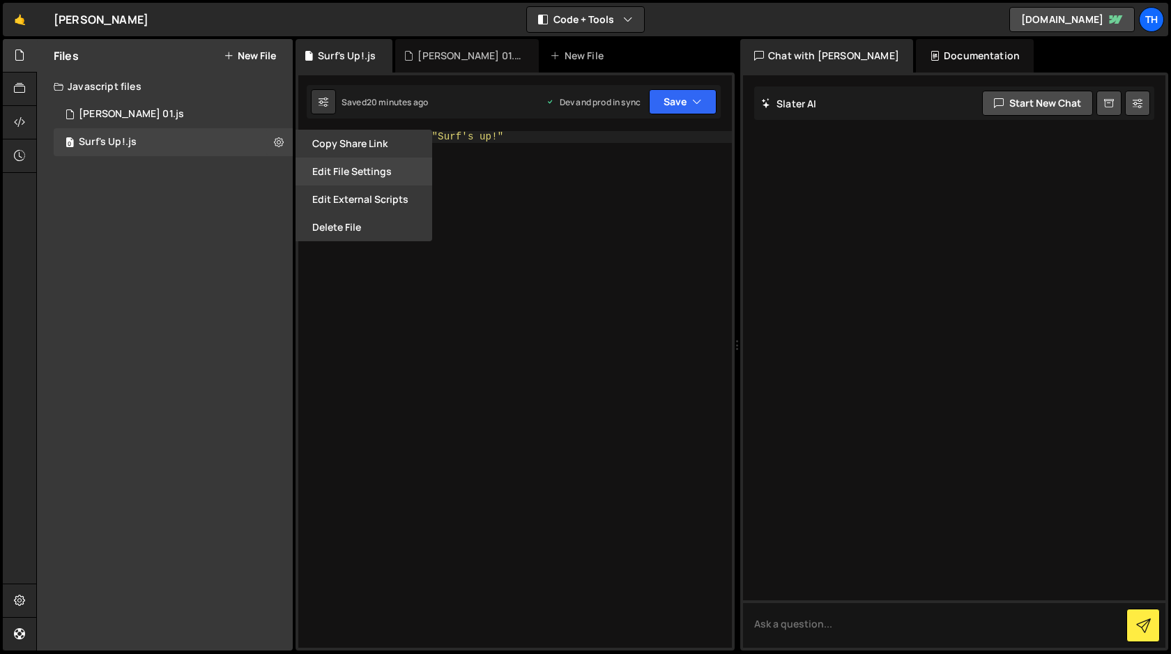
click at [348, 170] on button "Edit File Settings" at bounding box center [363, 172] width 137 height 28
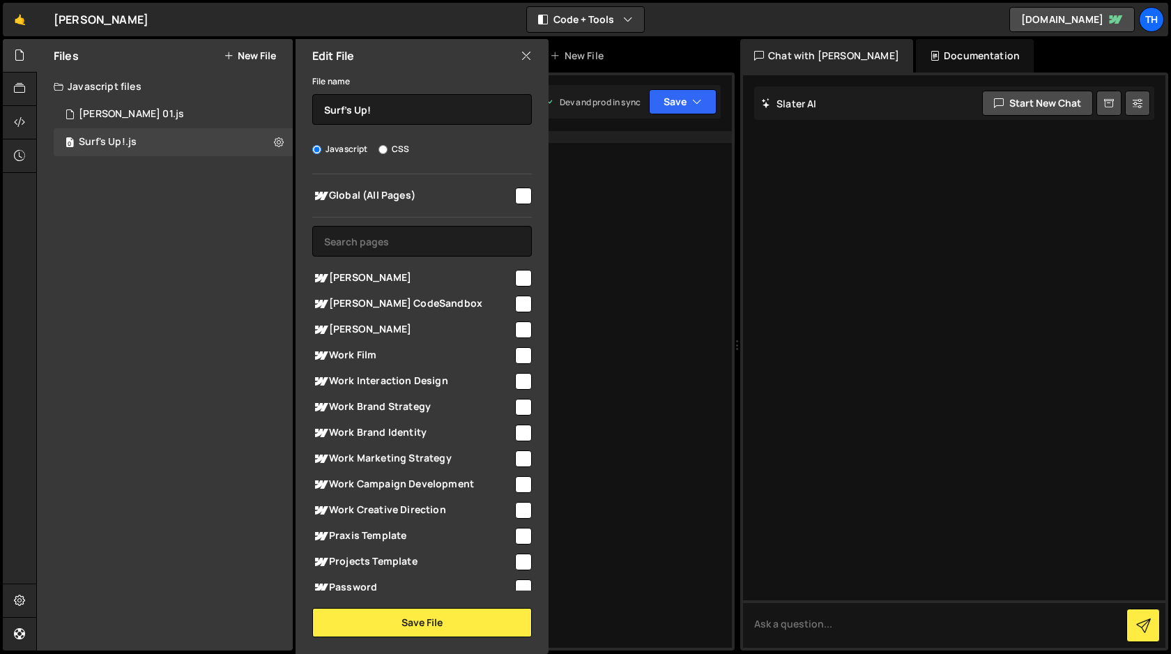
click at [516, 277] on input "checkbox" at bounding box center [523, 278] width 17 height 17
checkbox input "true"
click at [429, 615] on button "Save File" at bounding box center [422, 622] width 220 height 29
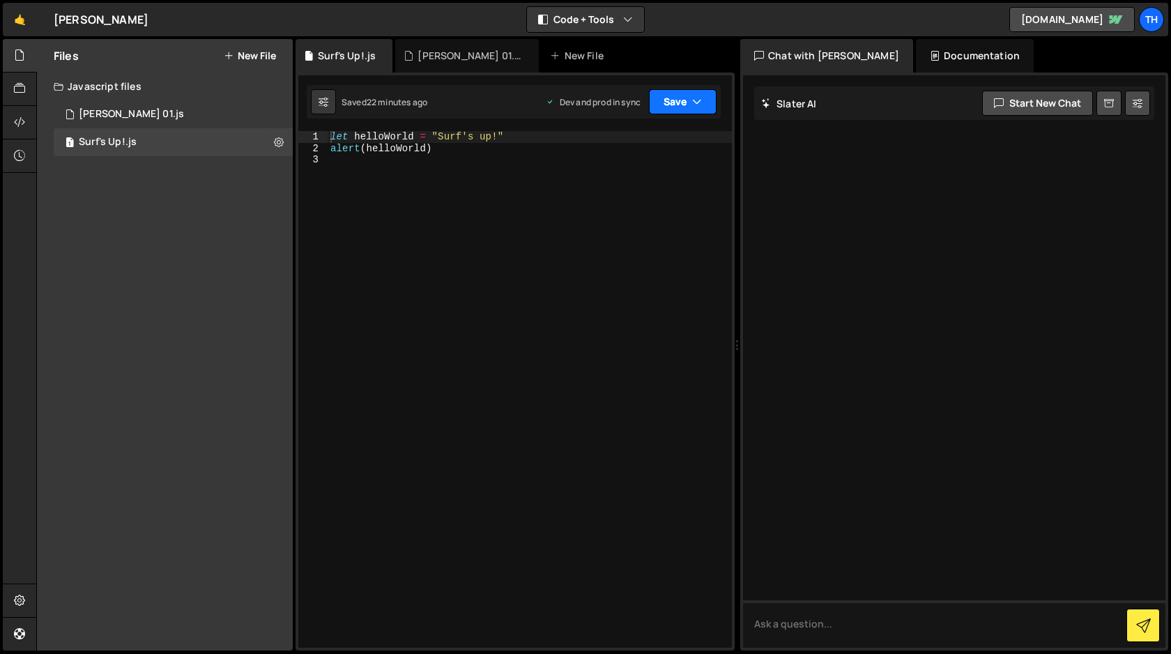
click at [679, 102] on button "Save" at bounding box center [683, 101] width 68 height 25
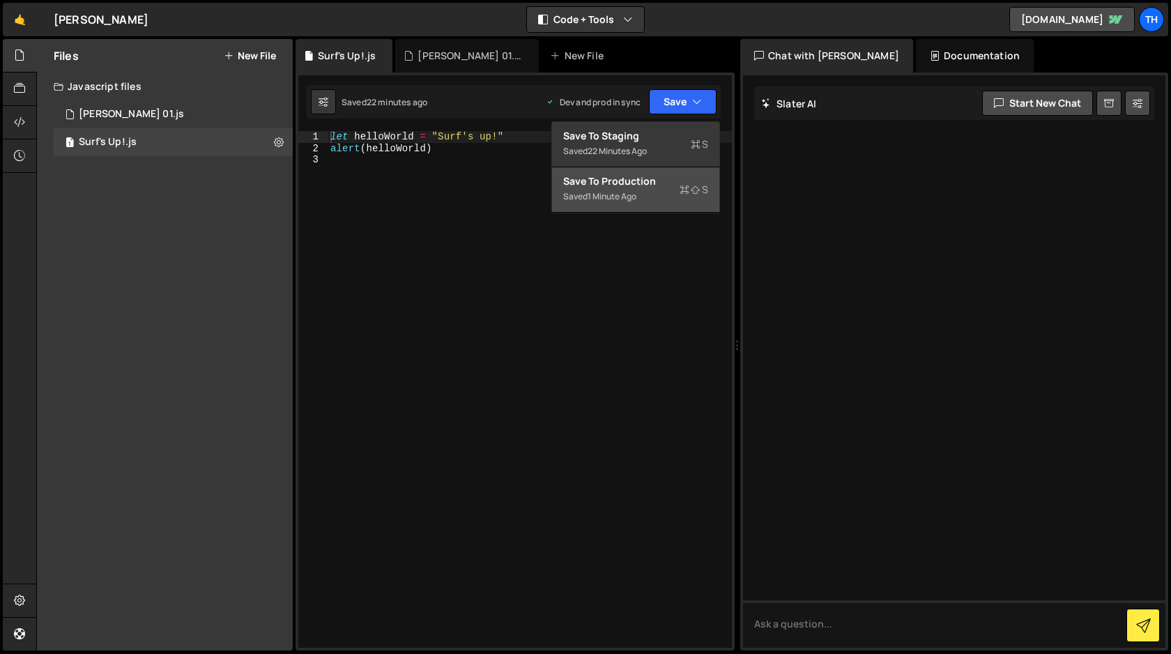
click at [615, 197] on div "1 minute ago" at bounding box center [611, 196] width 49 height 12
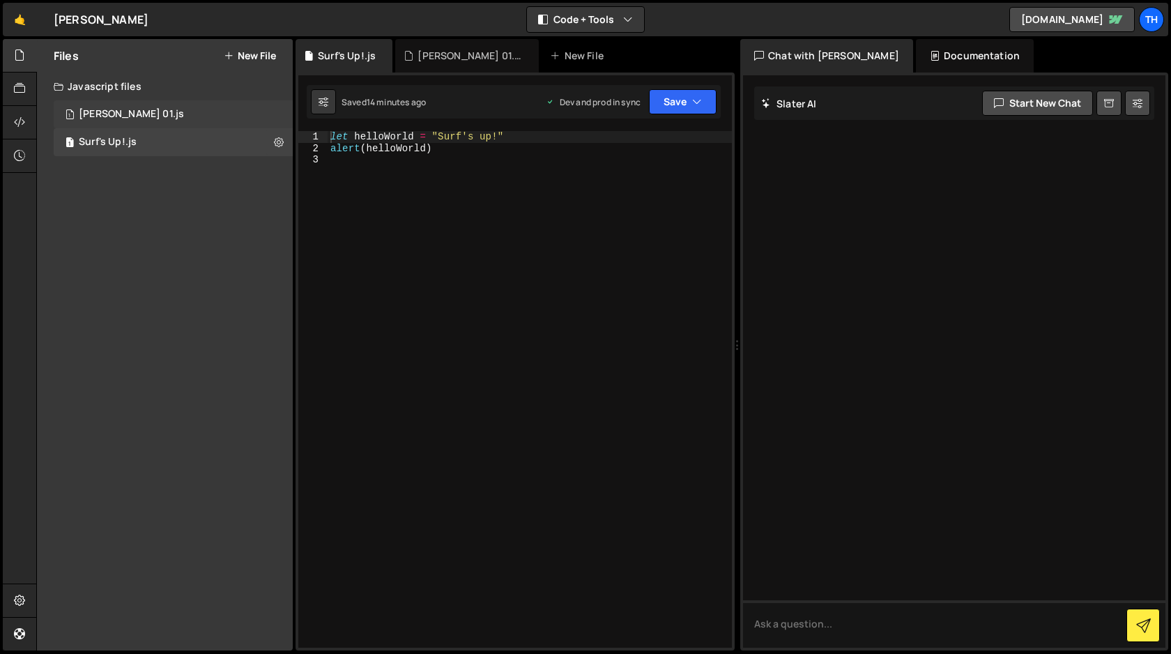
click at [112, 114] on div "[PERSON_NAME] 01.js" at bounding box center [131, 114] width 105 height 13
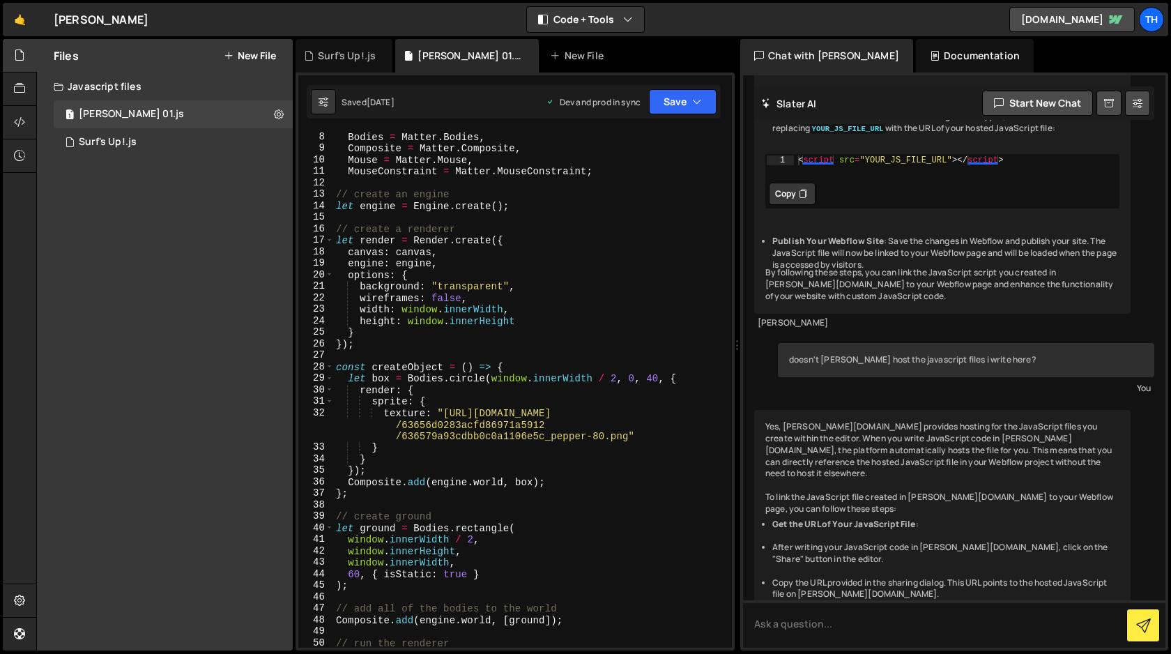
scroll to position [1411, 0]
